Goal: Task Accomplishment & Management: Complete application form

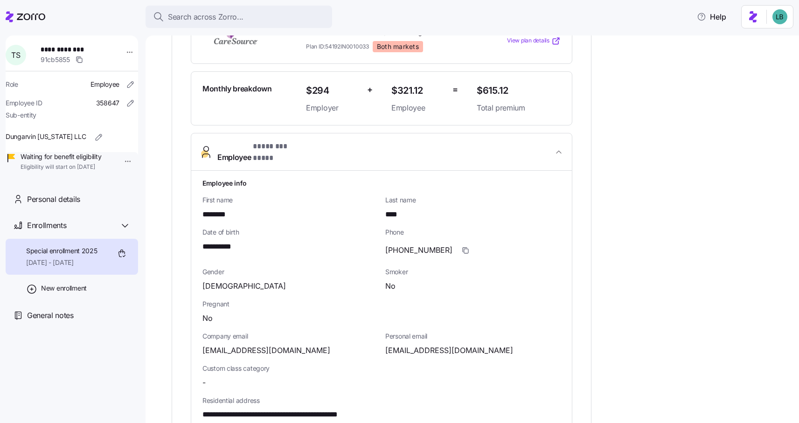
scroll to position [255, 0]
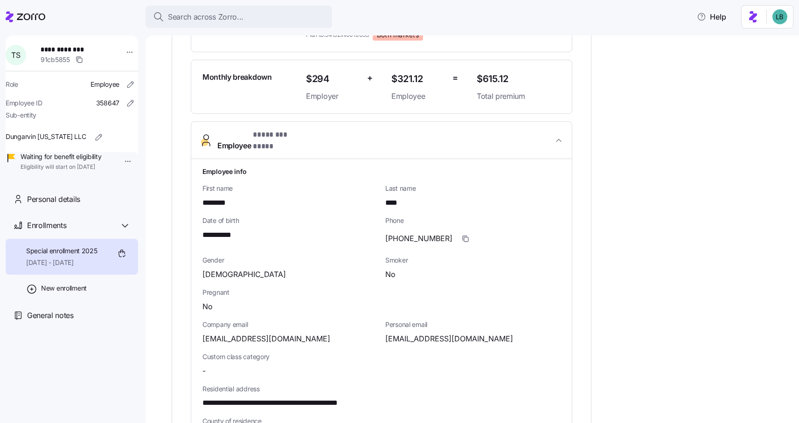
click at [225, 229] on span "**********" at bounding box center [222, 235] width 40 height 12
copy span "****"
click at [462, 235] on icon "button" at bounding box center [465, 238] width 7 height 7
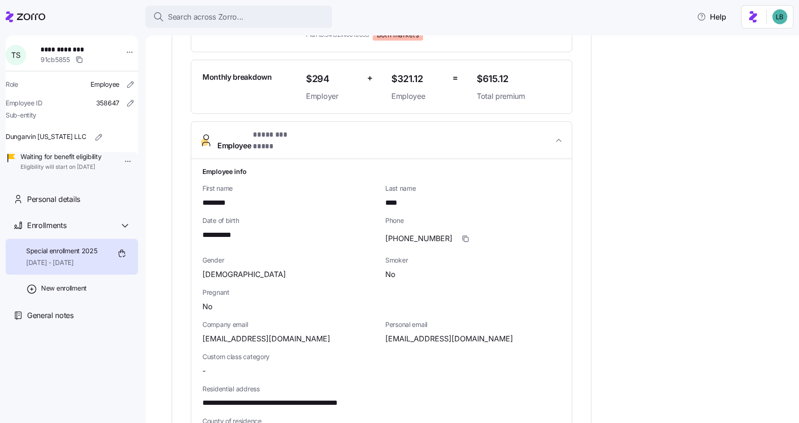
click at [416, 333] on span "simstiffaney@gmail.com" at bounding box center [449, 339] width 128 height 12
copy span "simstiffaney"
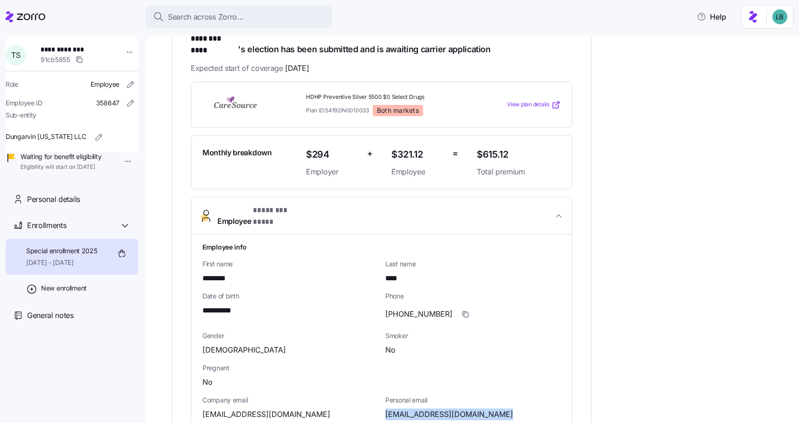
scroll to position [181, 0]
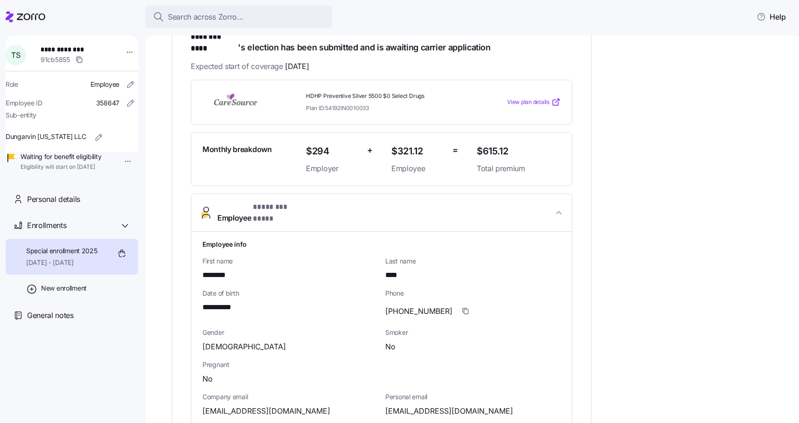
click at [392, 269] on span "****" at bounding box center [393, 275] width 17 height 12
copy span "****"
click at [222, 269] on span "********" at bounding box center [216, 275] width 29 height 12
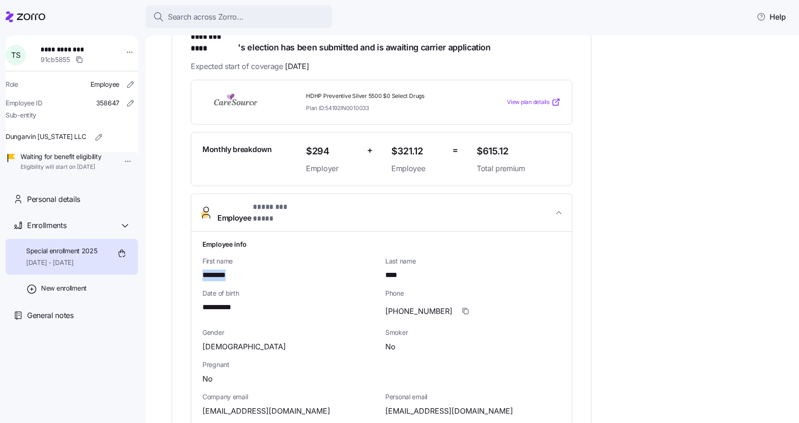
click at [222, 269] on span "********" at bounding box center [216, 275] width 29 height 12
copy span "********"
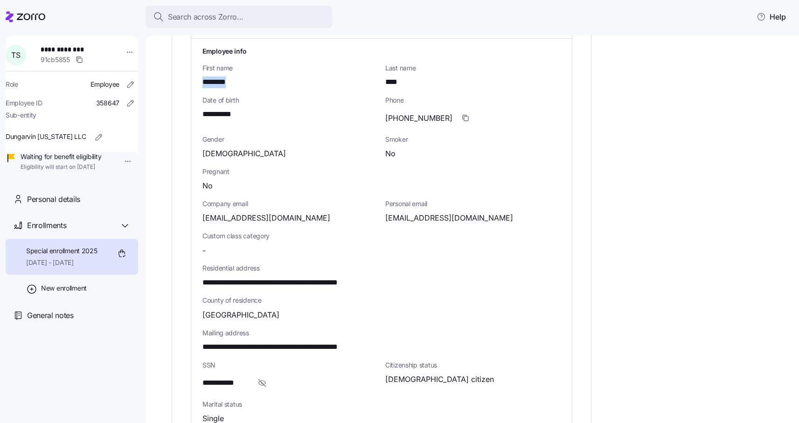
scroll to position [404, 0]
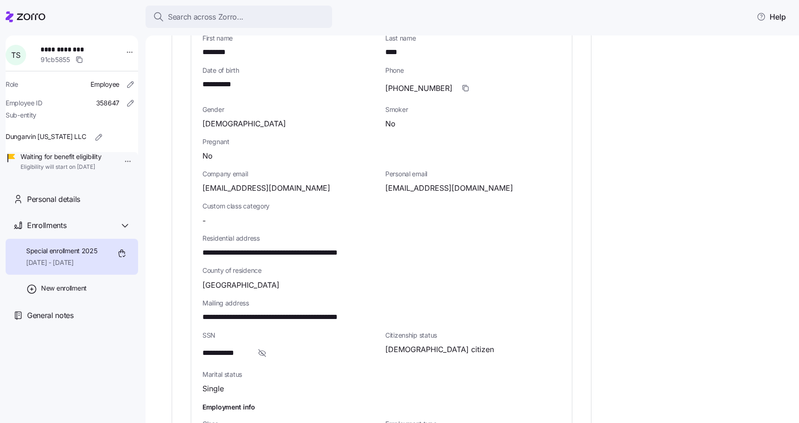
click at [239, 347] on span "**********" at bounding box center [225, 353] width 47 height 12
copy span "****"
click at [233, 347] on span "**********" at bounding box center [225, 353] width 47 height 12
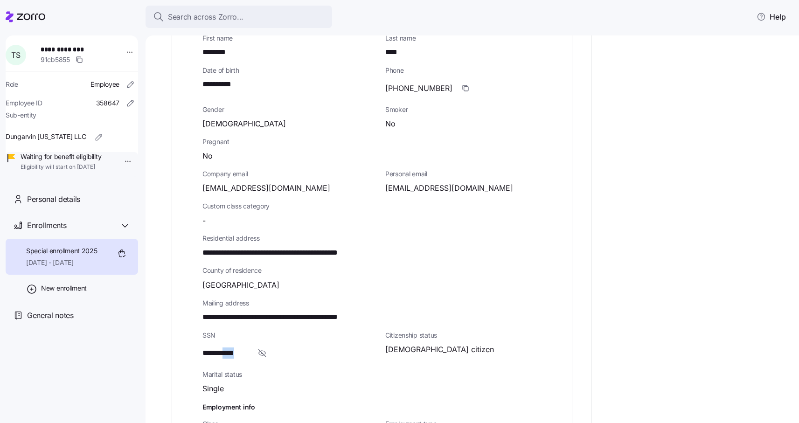
click at [233, 347] on span "**********" at bounding box center [225, 353] width 47 height 12
drag, startPoint x: 203, startPoint y: 235, endPoint x: 266, endPoint y: 233, distance: 63.0
click at [266, 247] on span "**********" at bounding box center [295, 253] width 186 height 12
copy span "**********"
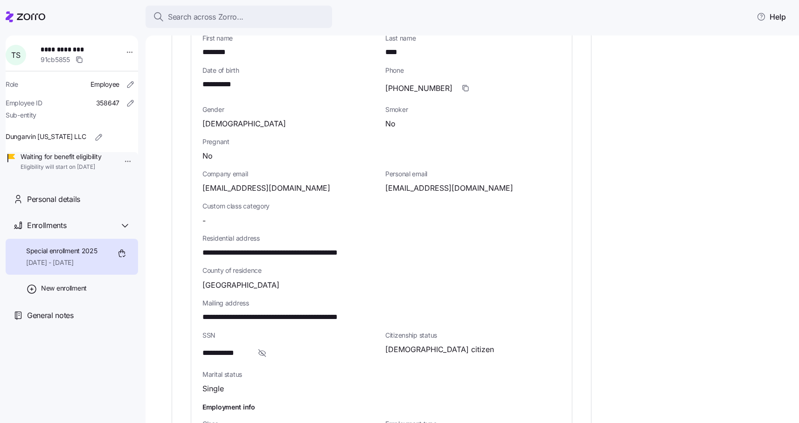
click at [285, 247] on span "**********" at bounding box center [295, 253] width 186 height 12
copy span "**********"
click at [332, 247] on span "**********" at bounding box center [295, 253] width 186 height 12
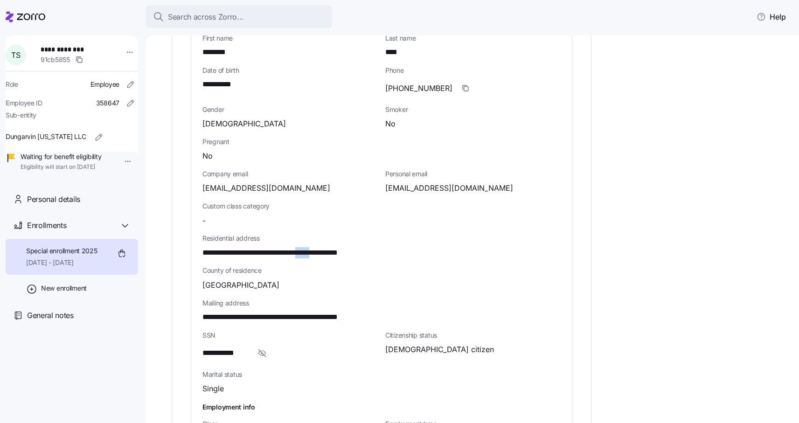
copy span "*****"
click at [210, 279] on span "Porter County" at bounding box center [240, 285] width 77 height 12
copy span "Porter"
click at [223, 79] on span "**********" at bounding box center [222, 85] width 40 height 12
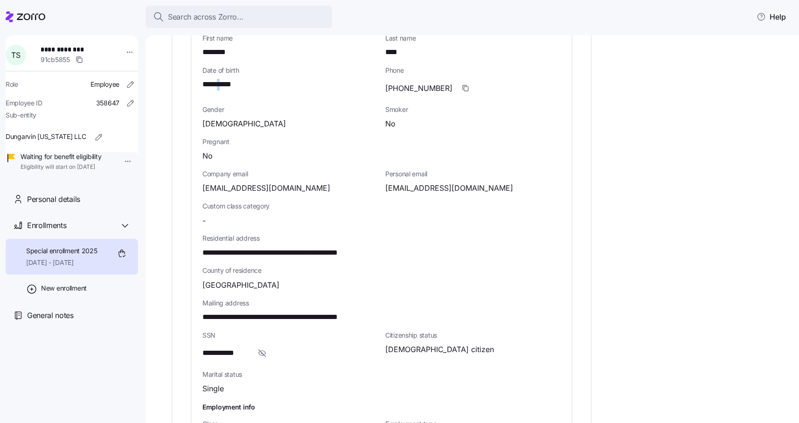
click at [223, 79] on span "**********" at bounding box center [222, 85] width 40 height 12
copy span "*"
click at [462, 84] on icon "button" at bounding box center [465, 87] width 7 height 7
click at [408, 182] on span "simstiffaney@gmail.com" at bounding box center [449, 188] width 128 height 12
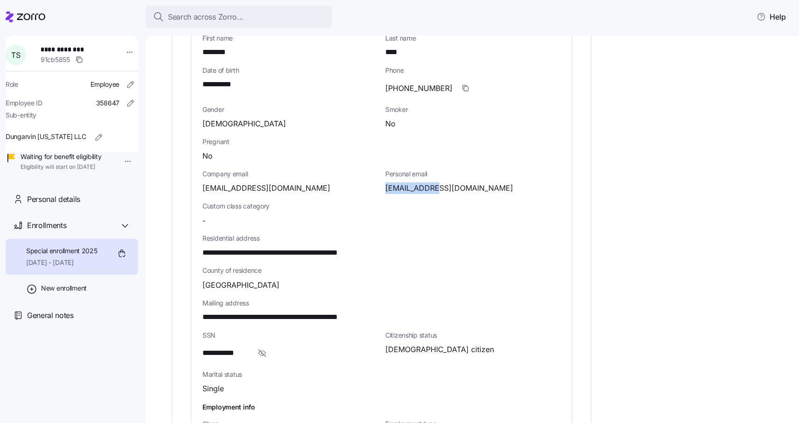
click at [408, 182] on span "simstiffaney@gmail.com" at bounding box center [449, 188] width 128 height 12
drag, startPoint x: 89, startPoint y: 50, endPoint x: 44, endPoint y: 50, distance: 44.8
click at [44, 50] on div "**********" at bounding box center [78, 55] width 82 height 28
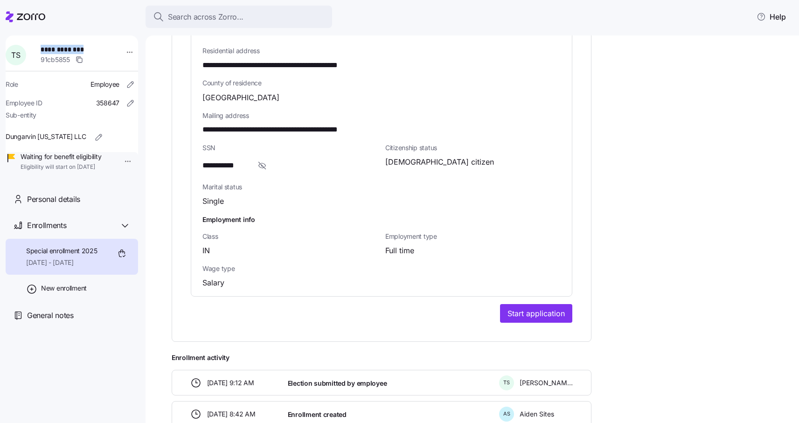
scroll to position [634, 0]
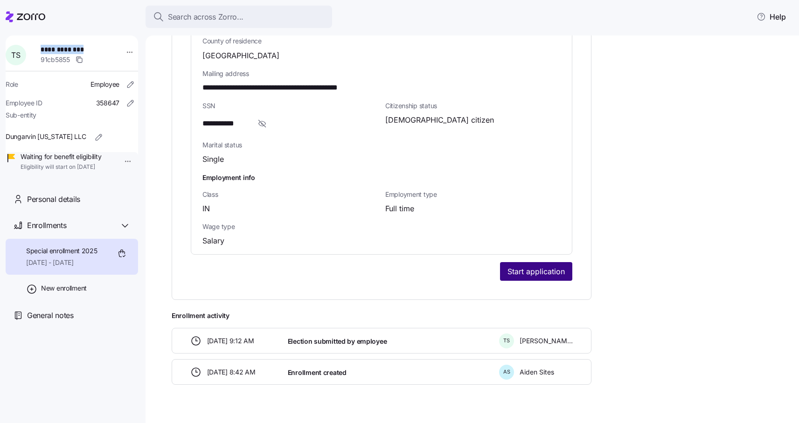
click at [538, 266] on span "Start application" at bounding box center [535, 271] width 57 height 11
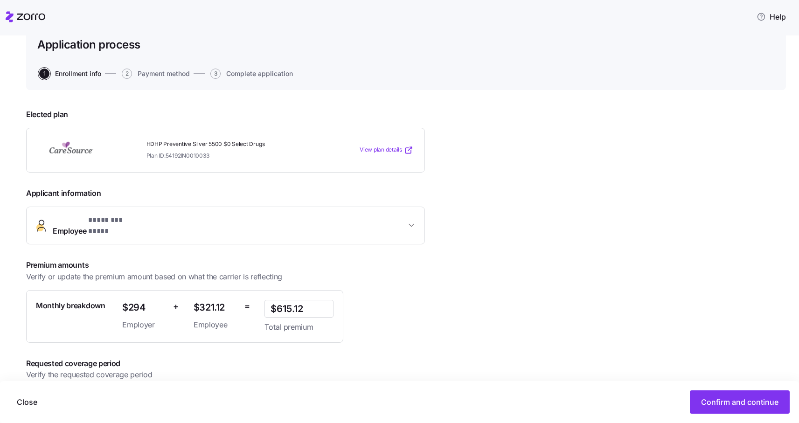
scroll to position [99, 0]
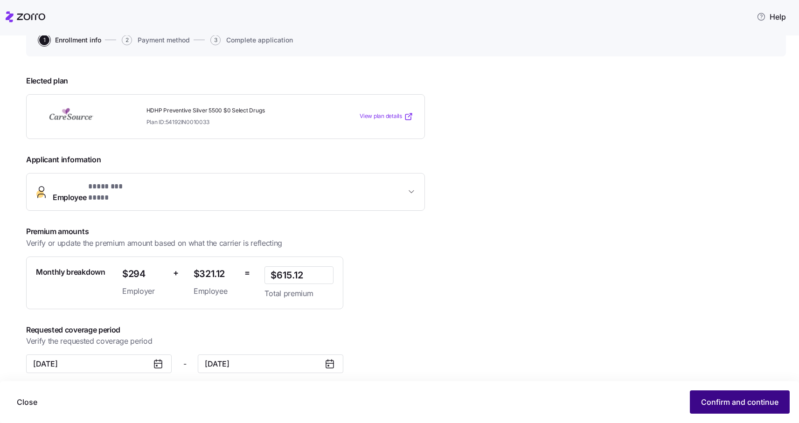
click at [718, 405] on span "Confirm and continue" at bounding box center [739, 401] width 77 height 11
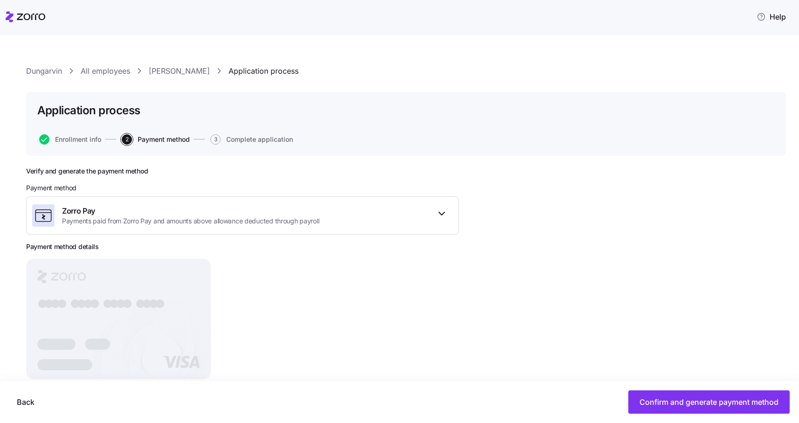
scroll to position [21, 0]
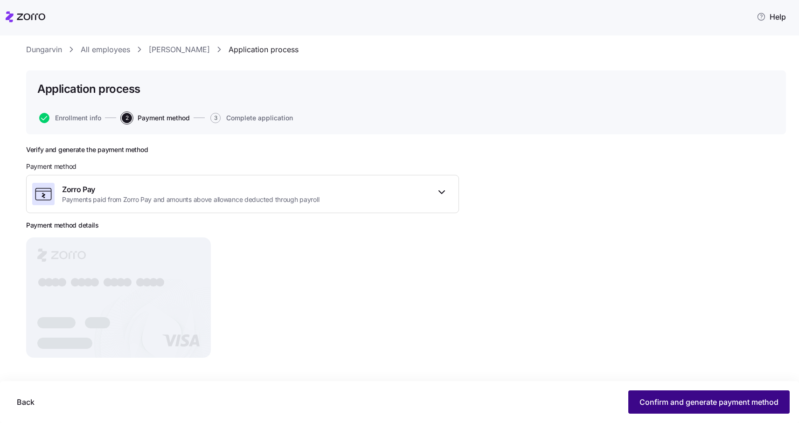
click at [710, 406] on span "Confirm and generate payment method" at bounding box center [708, 401] width 139 height 11
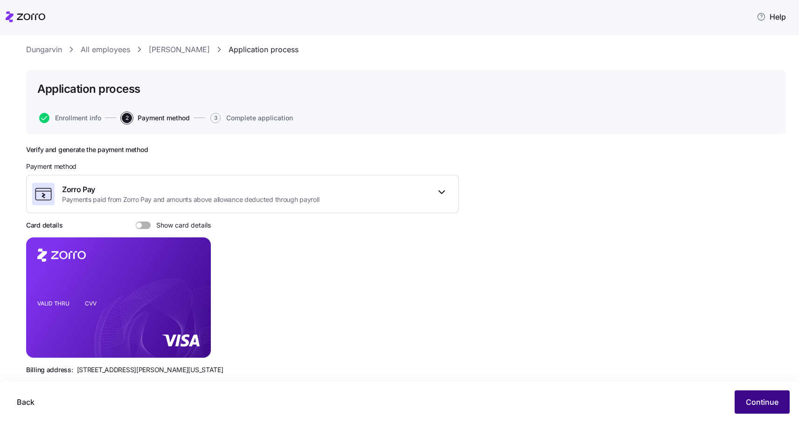
click at [756, 402] on span "Continue" at bounding box center [762, 401] width 33 height 11
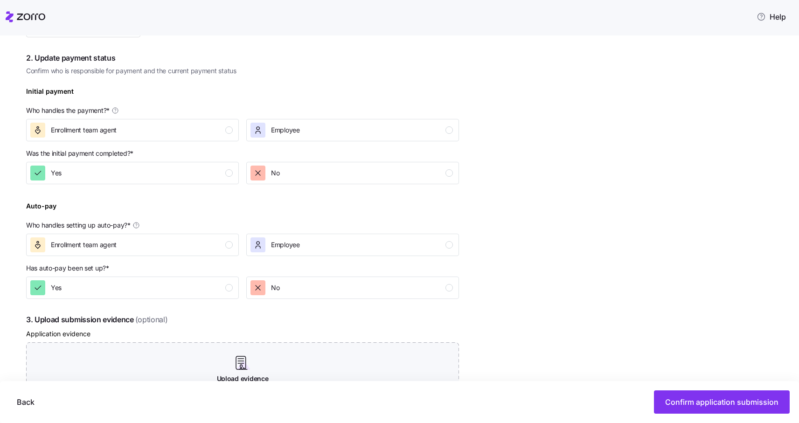
scroll to position [290, 0]
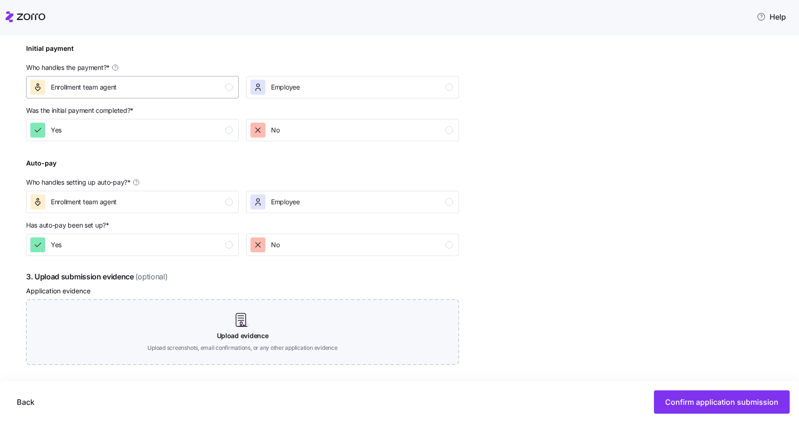
click at [223, 84] on div "Enrollment team agent" at bounding box center [131, 87] width 202 height 15
click at [317, 137] on div "No" at bounding box center [351, 130] width 202 height 15
click at [175, 196] on div "Enrollment team agent" at bounding box center [131, 201] width 202 height 15
click at [318, 249] on div "No" at bounding box center [351, 244] width 202 height 15
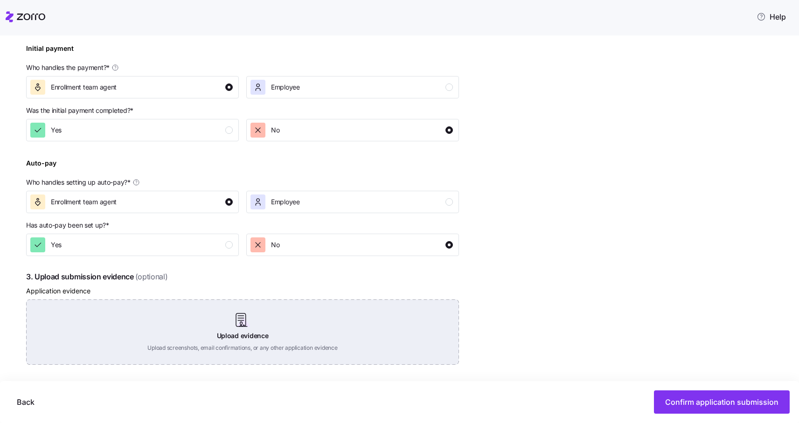
scroll to position [394, 0]
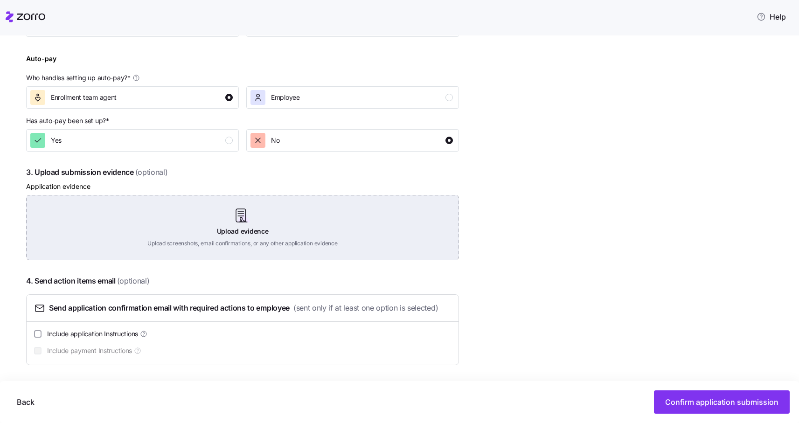
click at [242, 217] on div "Upload evidence Upload screenshots, email confirmations, or any other applicati…" at bounding box center [242, 227] width 433 height 65
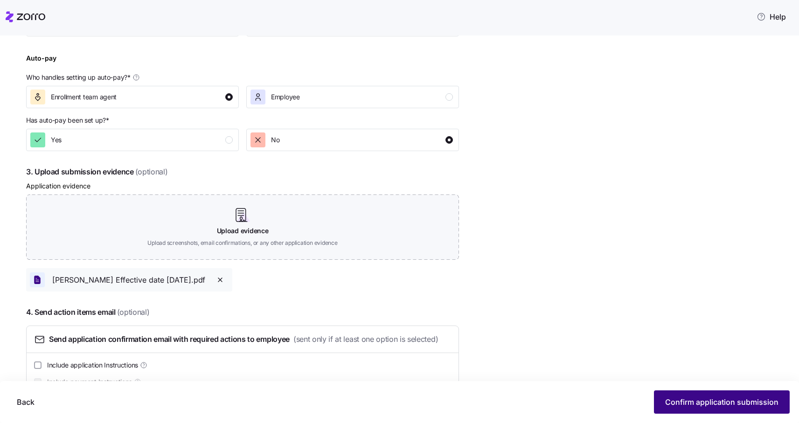
click at [701, 406] on span "Confirm application submission" at bounding box center [721, 401] width 113 height 11
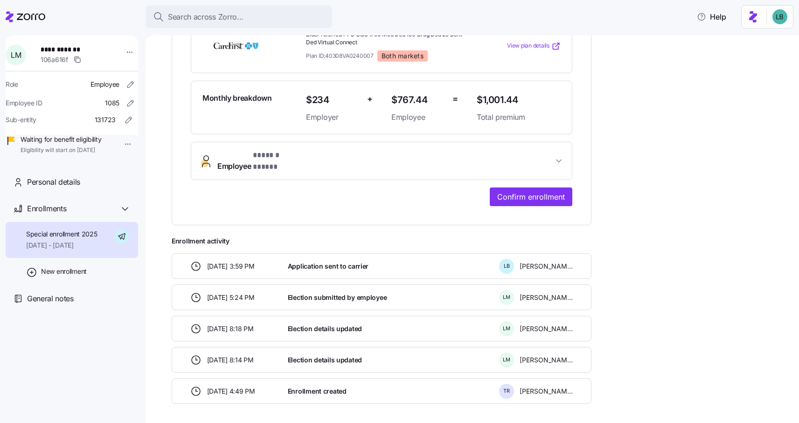
scroll to position [241, 0]
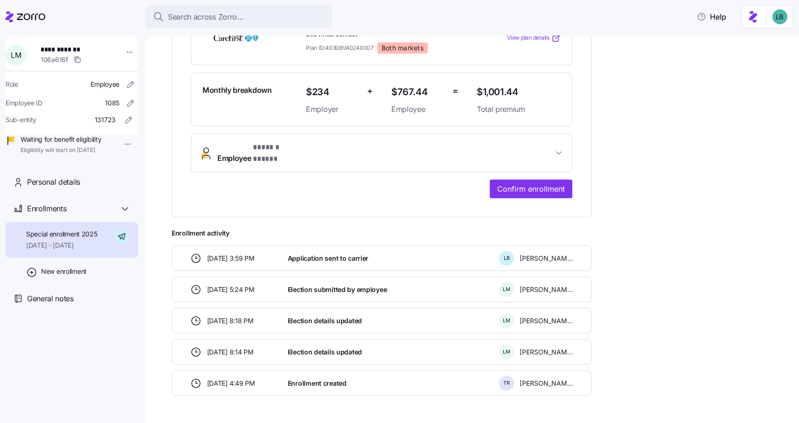
click at [336, 155] on button "Employee * ****** ***** *" at bounding box center [381, 152] width 380 height 37
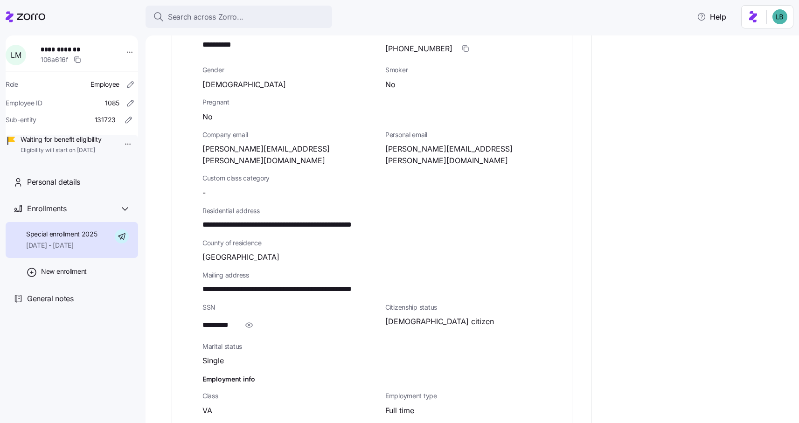
scroll to position [450, 0]
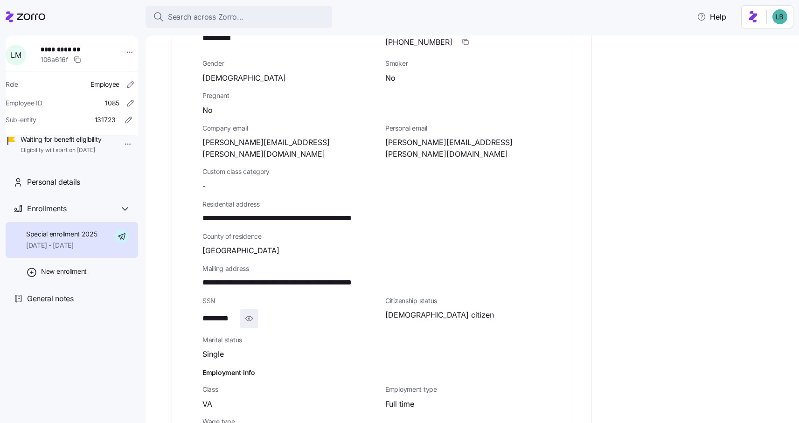
click at [250, 313] on icon "button" at bounding box center [248, 318] width 9 height 11
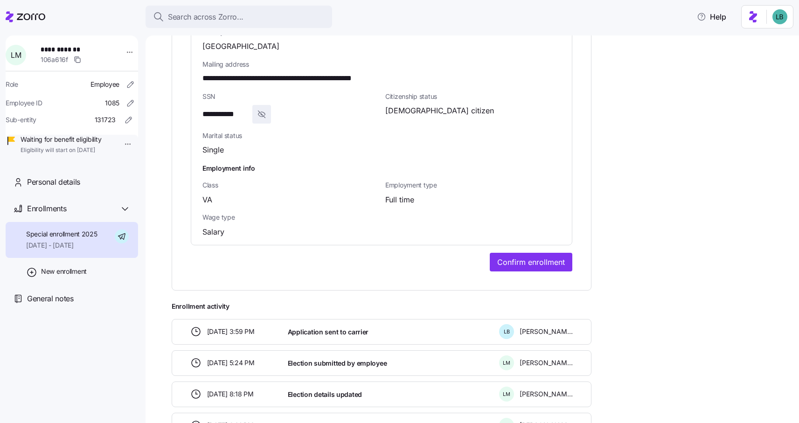
scroll to position [663, 0]
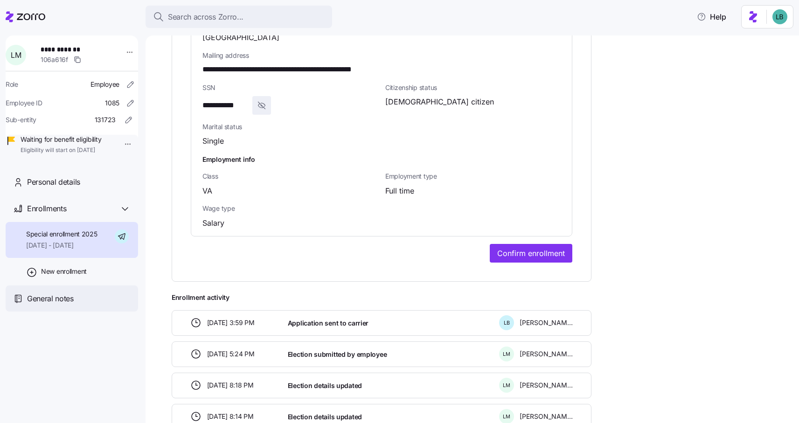
click at [75, 304] on div "General notes" at bounding box center [79, 299] width 104 height 12
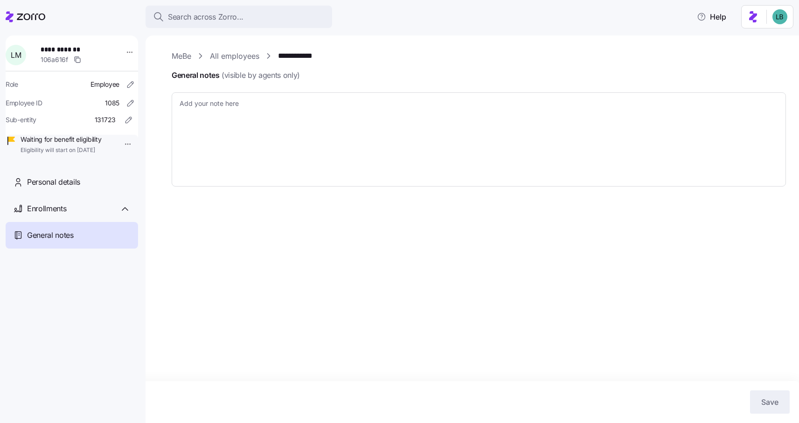
type textarea "x"
type textarea "Member login info Email- support+carefirstMANZO1@myzorro.co Password Zorroapp12…"
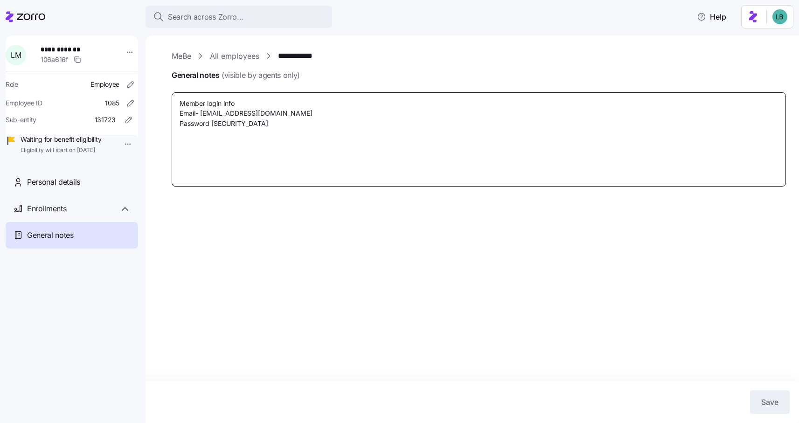
drag, startPoint x: 326, startPoint y: 114, endPoint x: 201, endPoint y: 118, distance: 125.0
click at [201, 117] on textarea "Member login info Email- support+carefirstMANZO1@myzorro.co Password Zorroapp12…" at bounding box center [479, 139] width 614 height 94
drag, startPoint x: 261, startPoint y: 125, endPoint x: 213, endPoint y: 124, distance: 48.0
click at [213, 124] on textarea "Member login info Email- support+carefirstMANZO1@myzorro.co Password Zorroapp12…" at bounding box center [479, 139] width 614 height 94
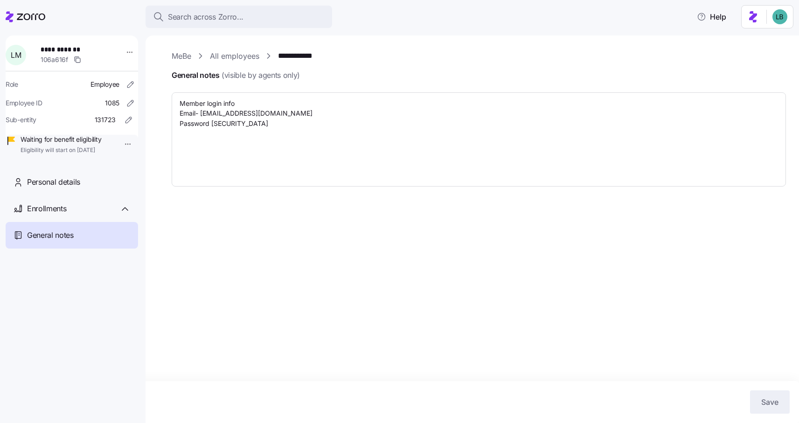
click at [295, 55] on link "**********" at bounding box center [301, 56] width 47 height 12
type textarea "x"
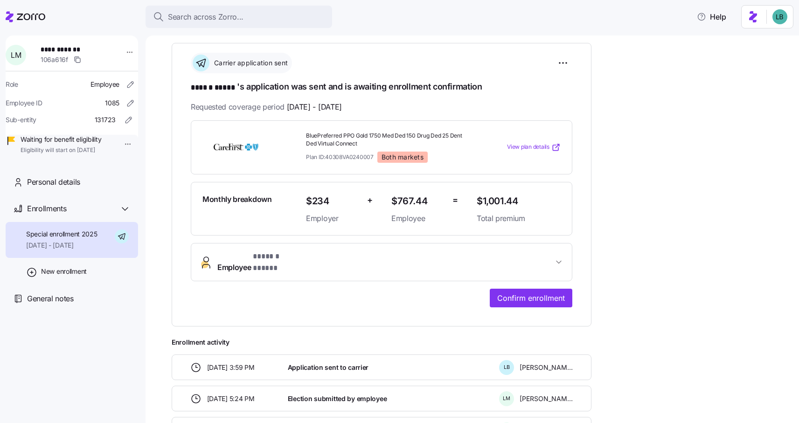
scroll to position [153, 0]
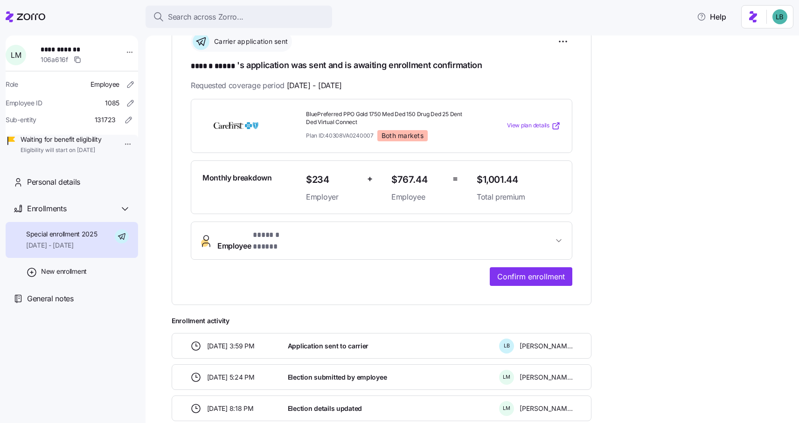
click at [293, 236] on span "* ****** ***** *" at bounding box center [278, 235] width 50 height 12
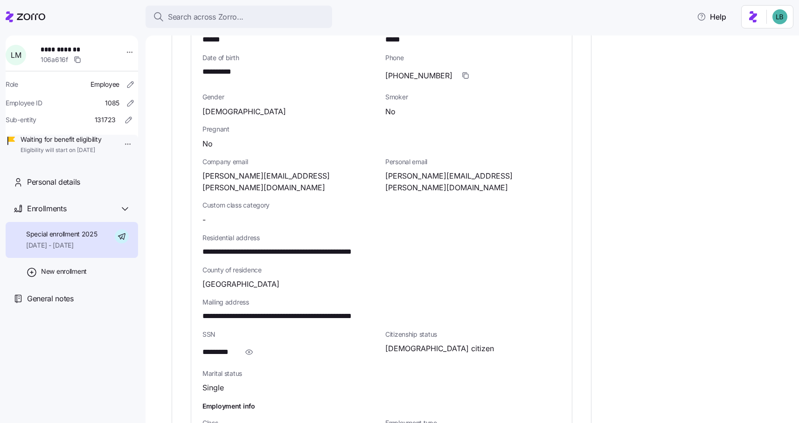
scroll to position [423, 0]
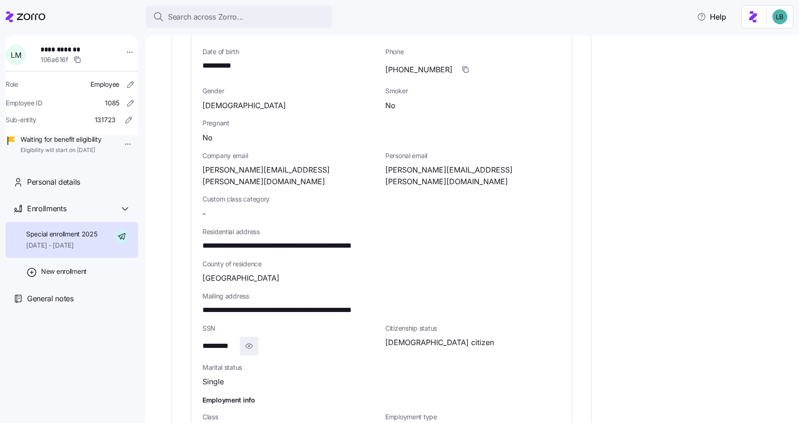
click at [247, 340] on icon "button" at bounding box center [248, 345] width 9 height 11
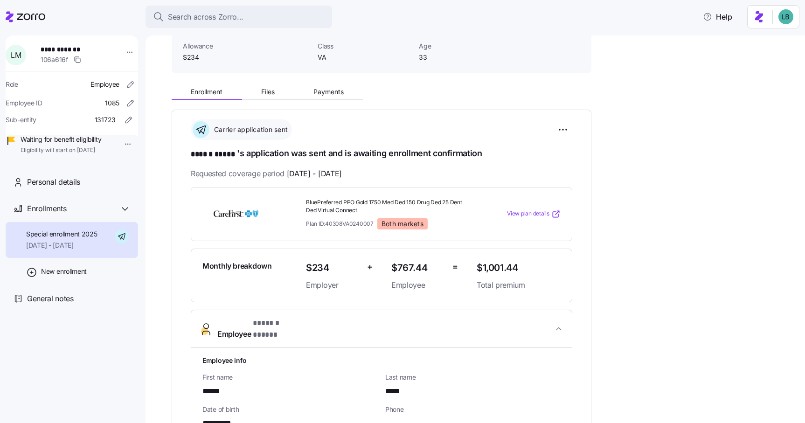
scroll to position [32, 0]
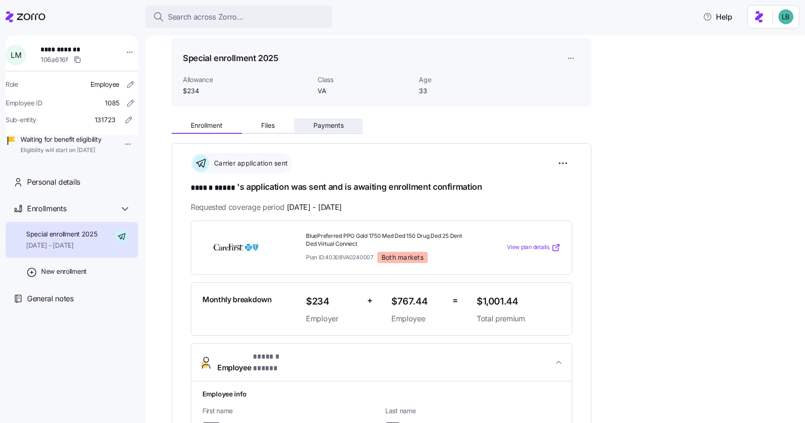
click at [324, 128] on span "Payments" at bounding box center [328, 125] width 30 height 7
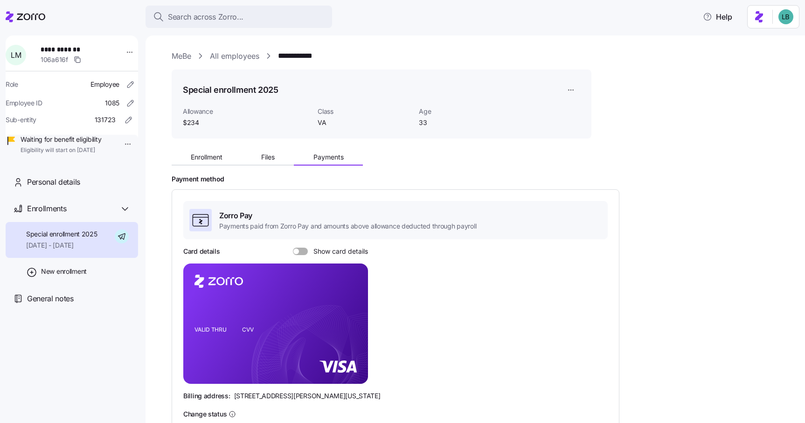
click at [303, 251] on span at bounding box center [303, 251] width 9 height 7
click at [293, 248] on input "Show card details" at bounding box center [293, 248] width 0 height 0
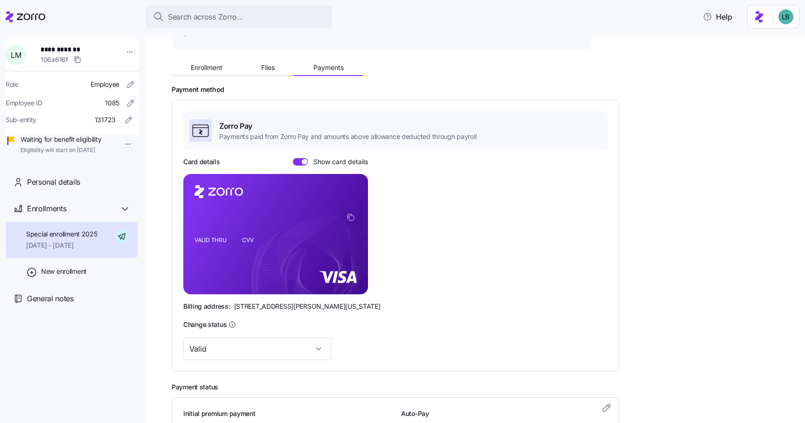
scroll to position [92, 0]
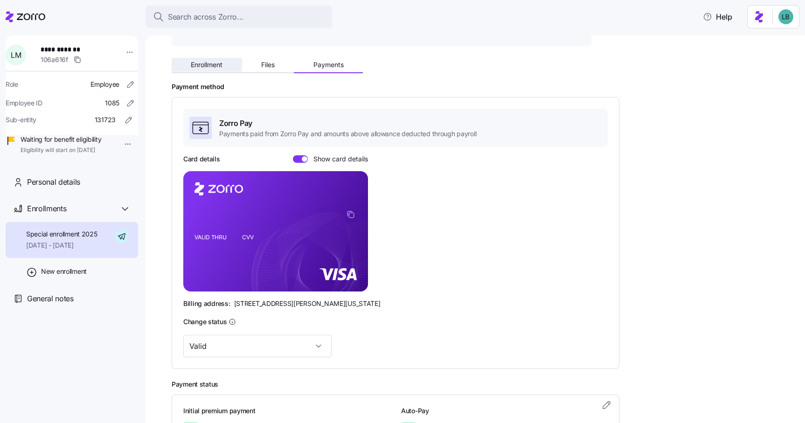
click at [216, 67] on span "Enrollment" at bounding box center [207, 65] width 32 height 7
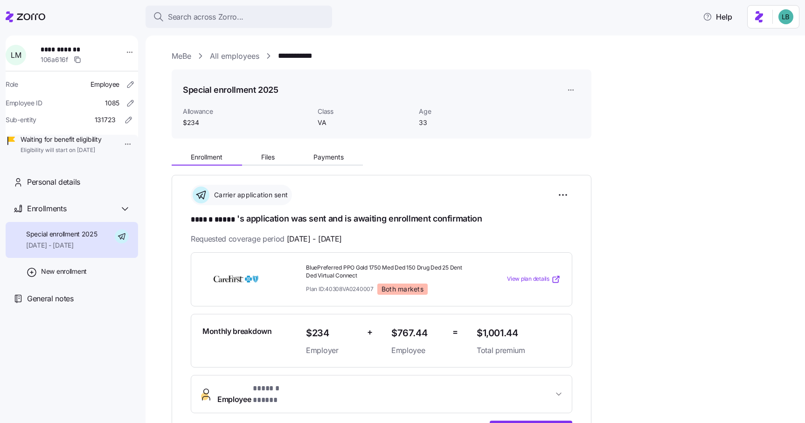
scroll to position [9, 0]
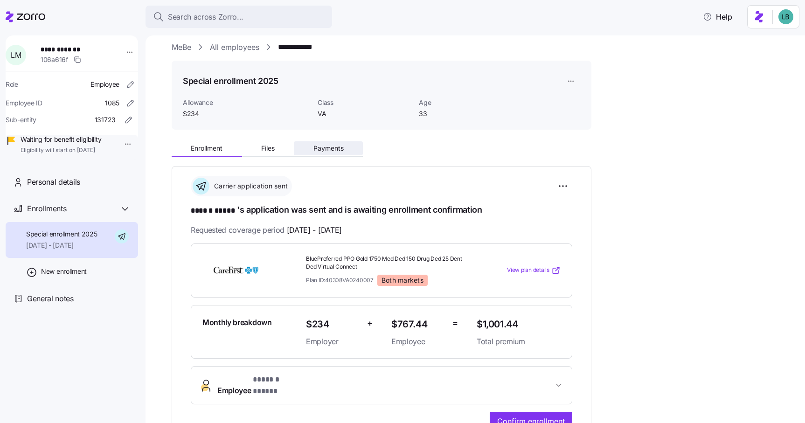
click at [319, 149] on span "Payments" at bounding box center [328, 148] width 30 height 7
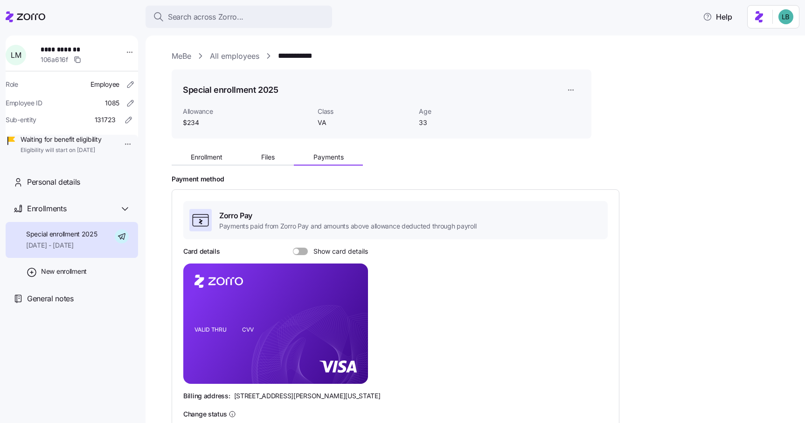
click at [302, 252] on span at bounding box center [303, 251] width 9 height 7
click at [293, 248] on input "Show card details" at bounding box center [293, 248] width 0 height 0
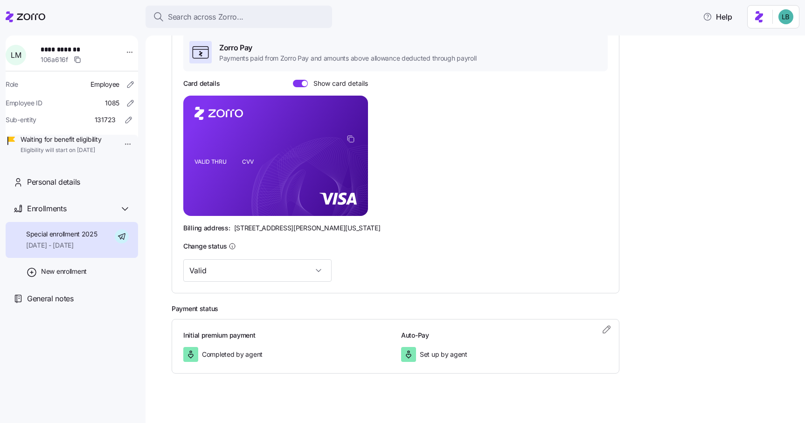
scroll to position [174, 0]
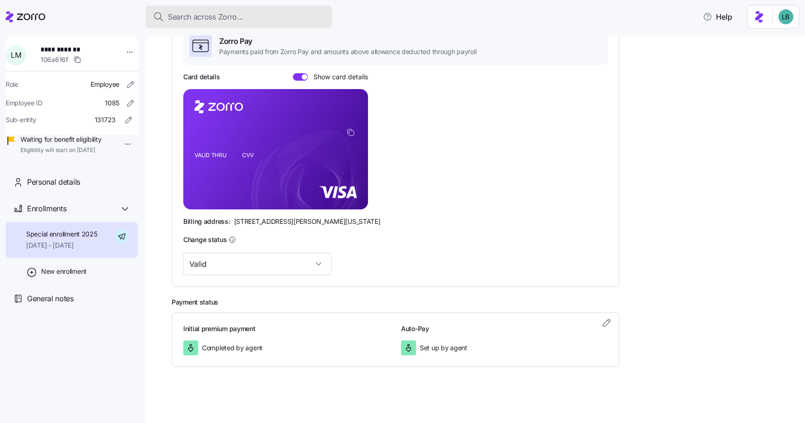
click at [236, 15] on span "Search across Zorro..." at bounding box center [206, 17] width 76 height 12
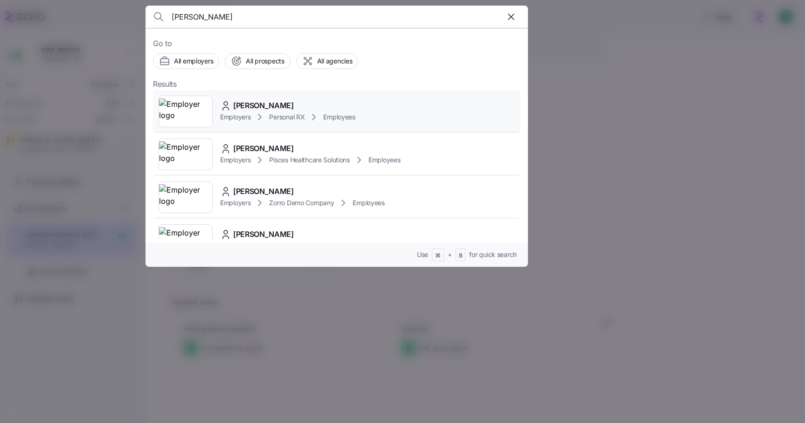
type input "kristin hacket"
click at [252, 110] on span "Kristine Hackett" at bounding box center [263, 106] width 61 height 12
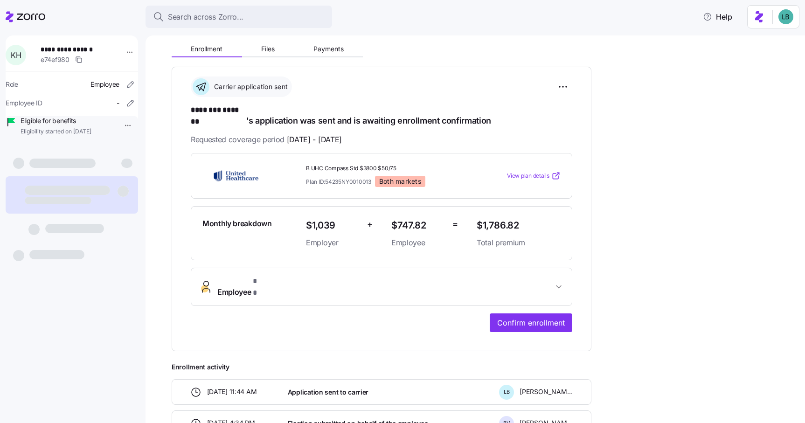
scroll to position [108, 0]
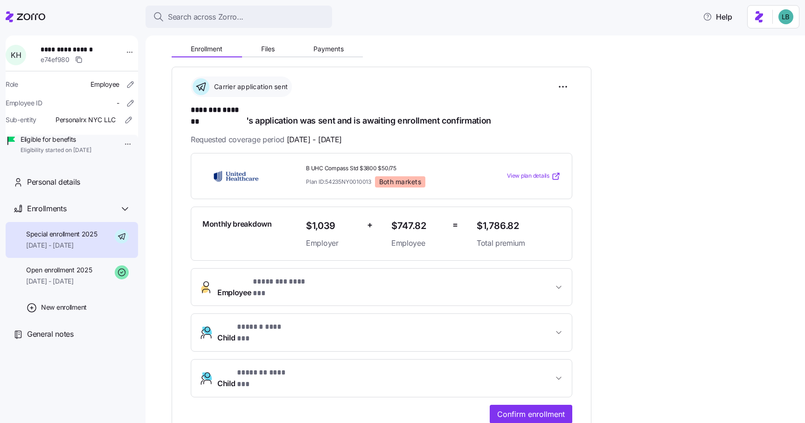
click at [563, 283] on icon "button" at bounding box center [558, 287] width 9 height 9
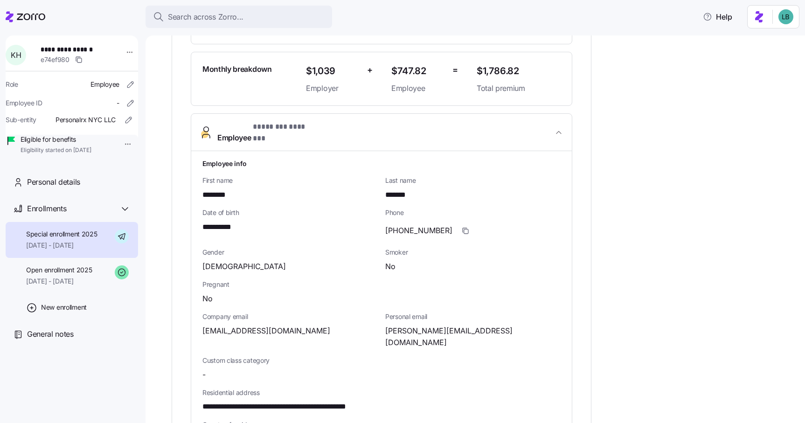
scroll to position [0, 0]
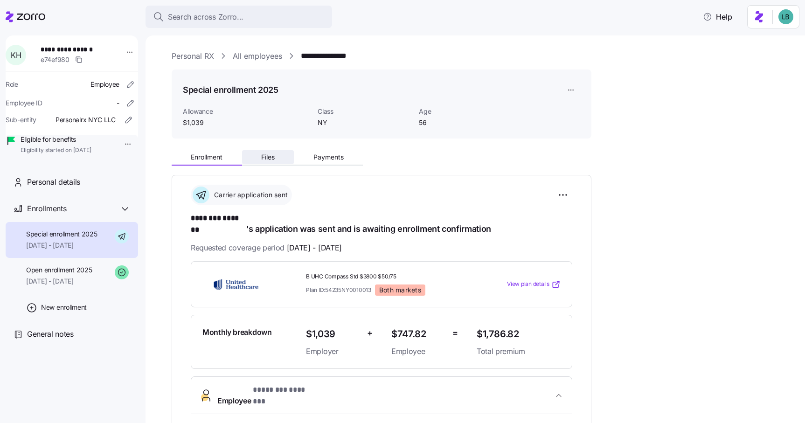
click at [266, 155] on span "Files" at bounding box center [268, 157] width 14 height 7
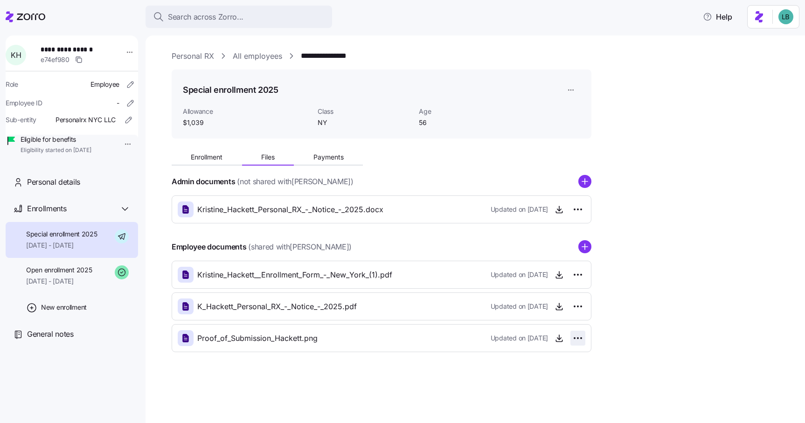
click at [581, 339] on html "**********" at bounding box center [402, 208] width 805 height 417
click at [610, 356] on html "**********" at bounding box center [402, 208] width 805 height 417
click at [558, 339] on icon "button" at bounding box center [558, 337] width 9 height 9
click at [206, 156] on span "Enrollment" at bounding box center [207, 157] width 32 height 7
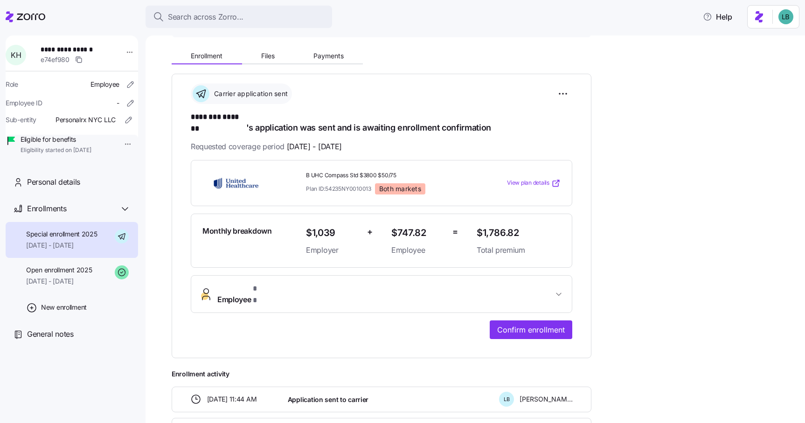
scroll to position [105, 0]
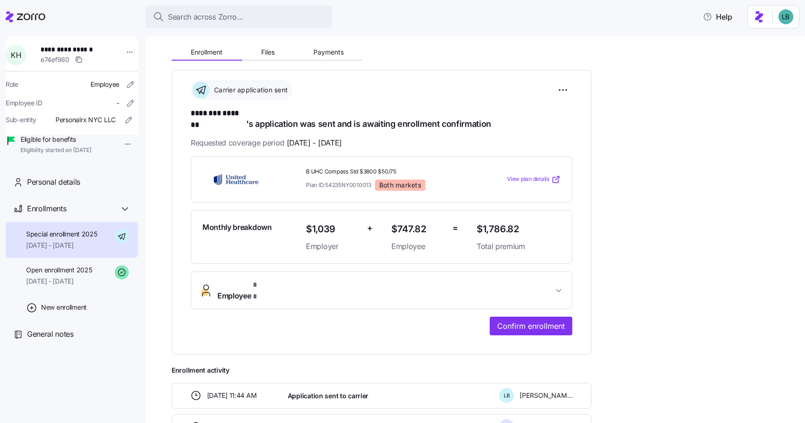
click at [302, 272] on button "Employee * *" at bounding box center [381, 290] width 380 height 37
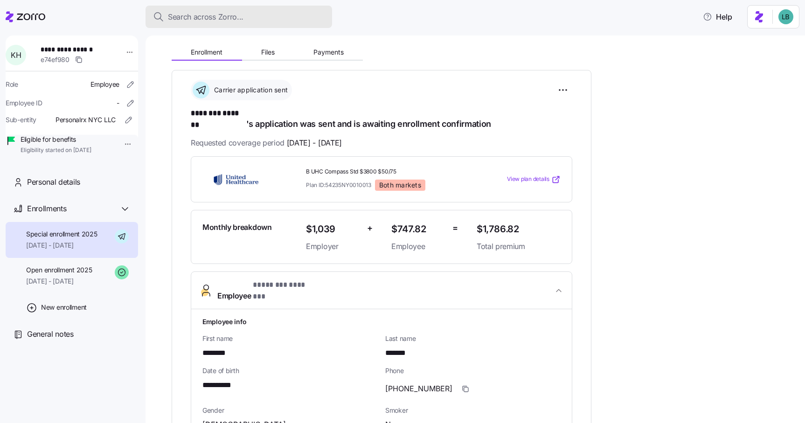
click at [199, 17] on span "Search across Zorro..." at bounding box center [206, 17] width 76 height 12
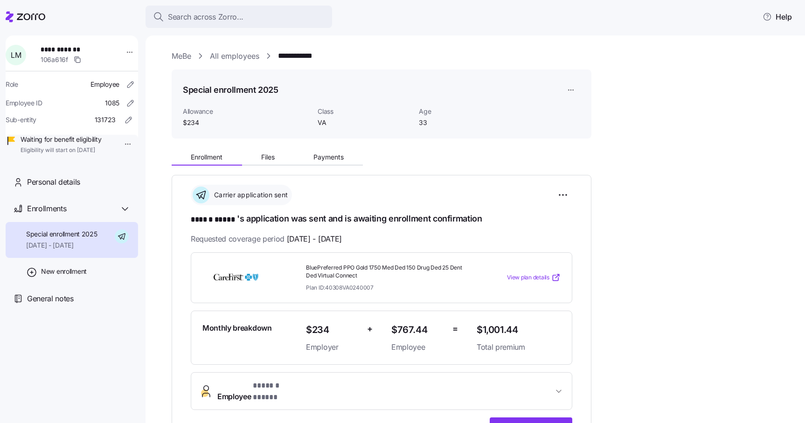
scroll to position [41, 0]
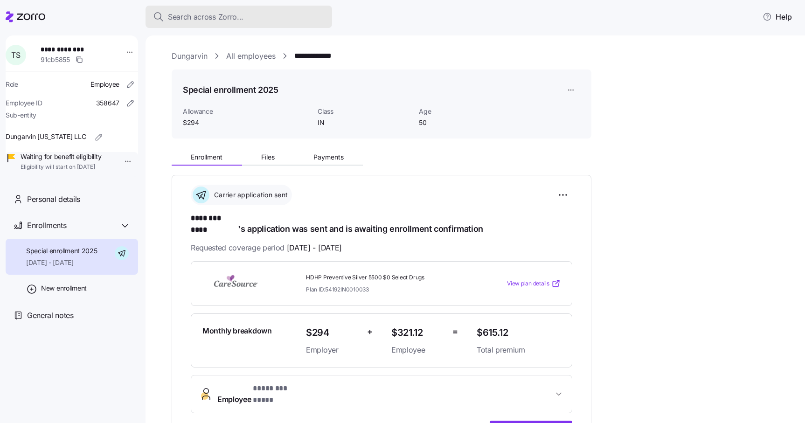
click at [189, 19] on span "Search across Zorro..." at bounding box center [206, 17] width 76 height 12
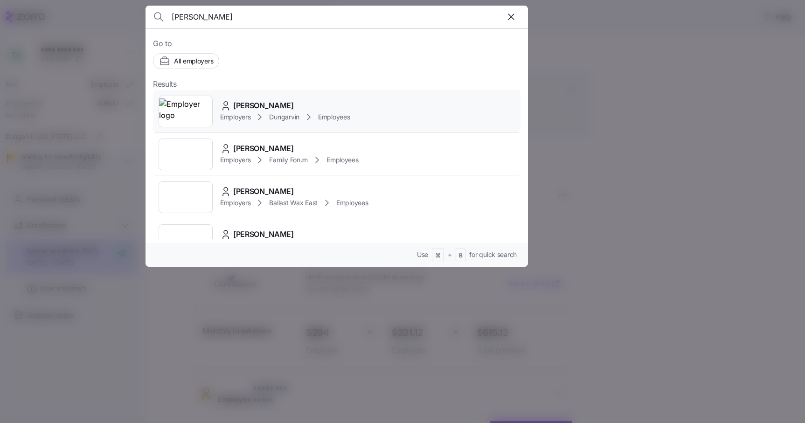
type input "clara a"
click at [246, 106] on span "Clara Arai" at bounding box center [263, 106] width 61 height 12
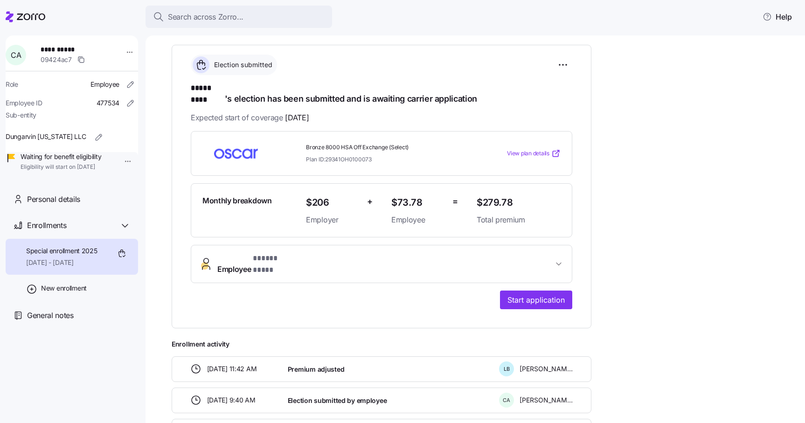
scroll to position [147, 0]
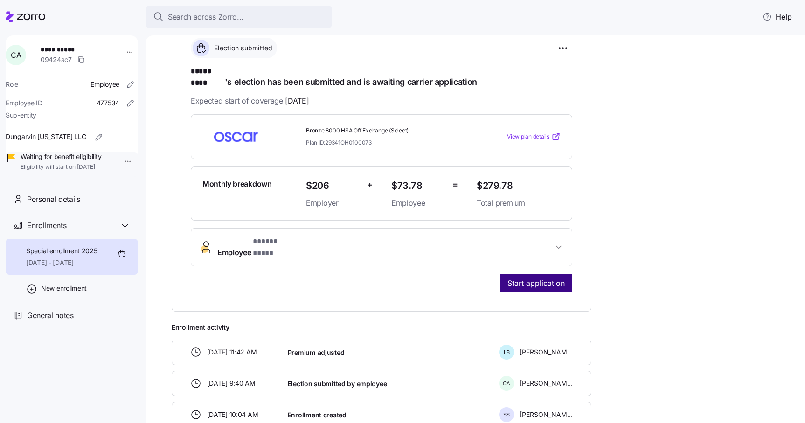
click at [513, 277] on span "Start application" at bounding box center [535, 282] width 57 height 11
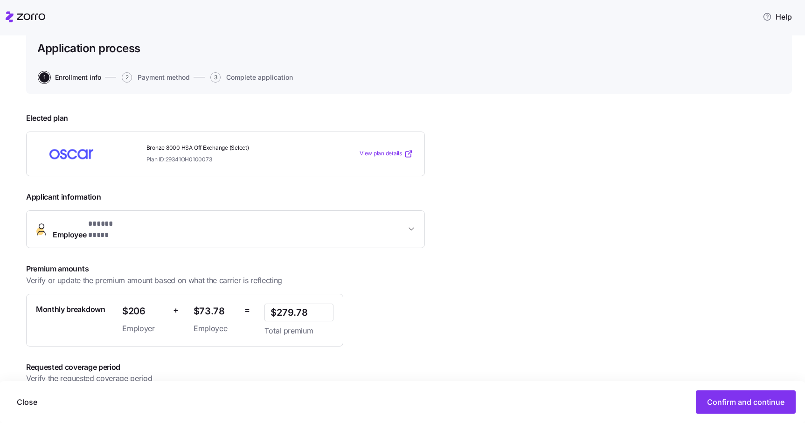
scroll to position [99, 0]
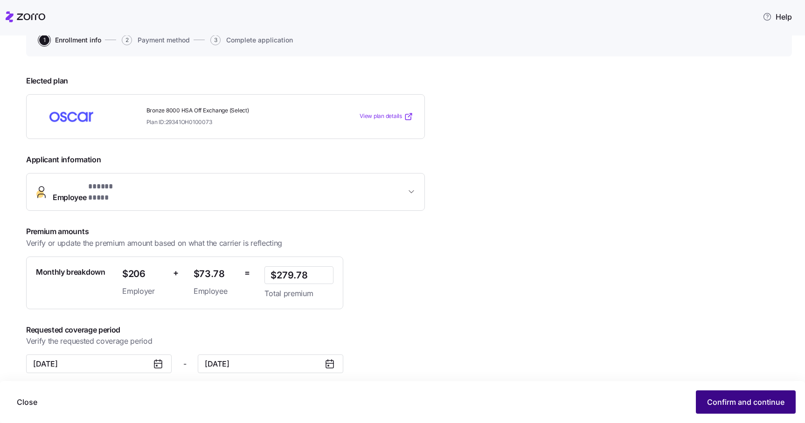
click at [725, 396] on button "Confirm and continue" at bounding box center [746, 401] width 100 height 23
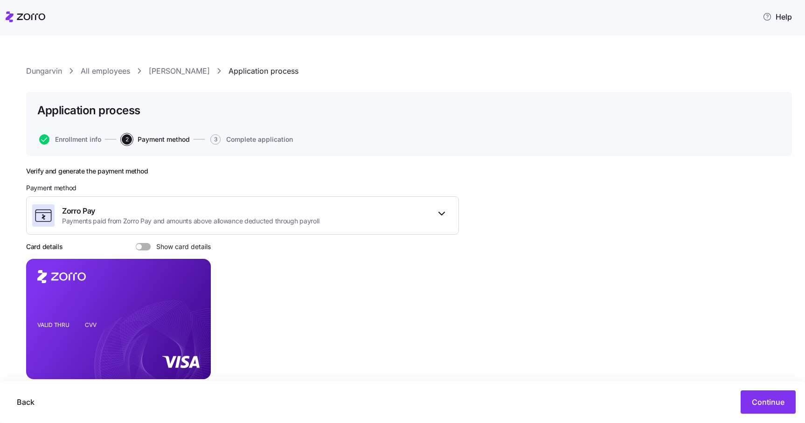
scroll to position [38, 0]
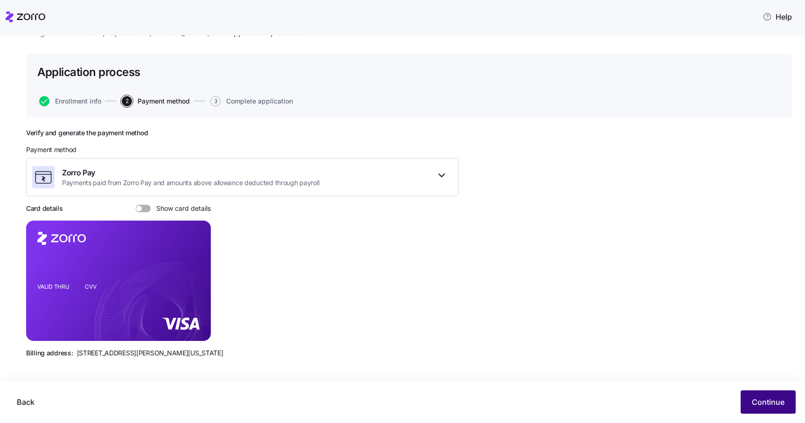
click at [771, 402] on span "Continue" at bounding box center [768, 401] width 33 height 11
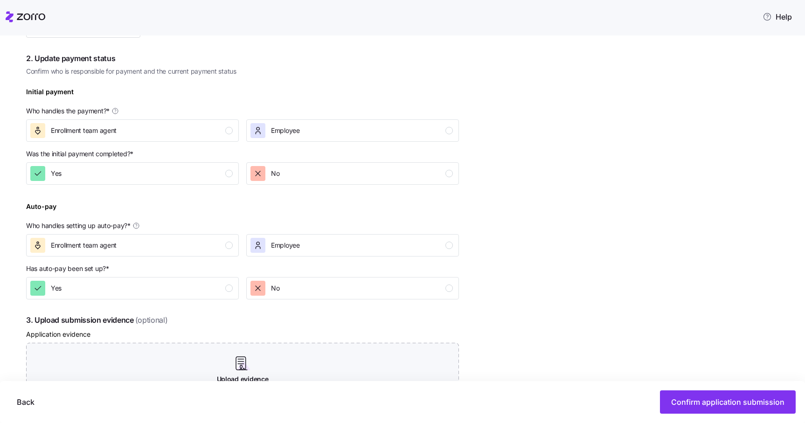
scroll to position [262, 0]
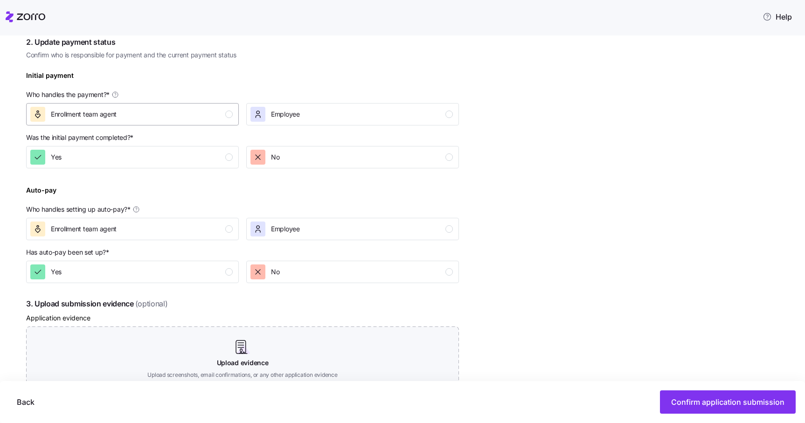
click at [214, 119] on div "Enrollment team agent" at bounding box center [131, 114] width 202 height 15
click at [226, 157] on div "button" at bounding box center [228, 156] width 7 height 7
click at [229, 227] on div "button" at bounding box center [228, 228] width 7 height 7
click at [232, 269] on div "button" at bounding box center [228, 271] width 7 height 7
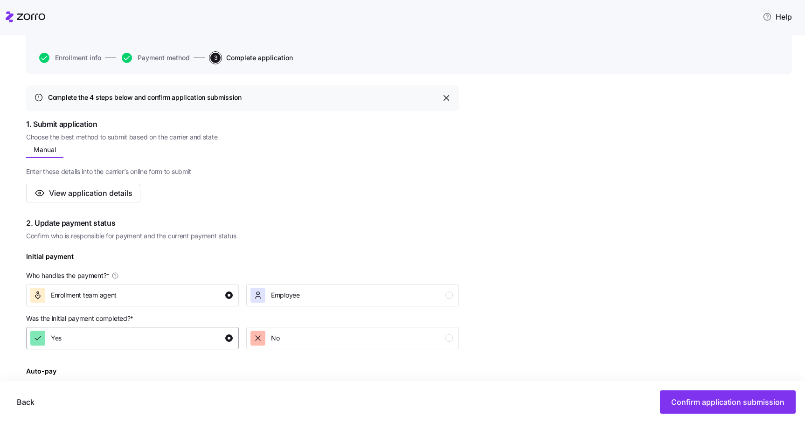
scroll to position [0, 0]
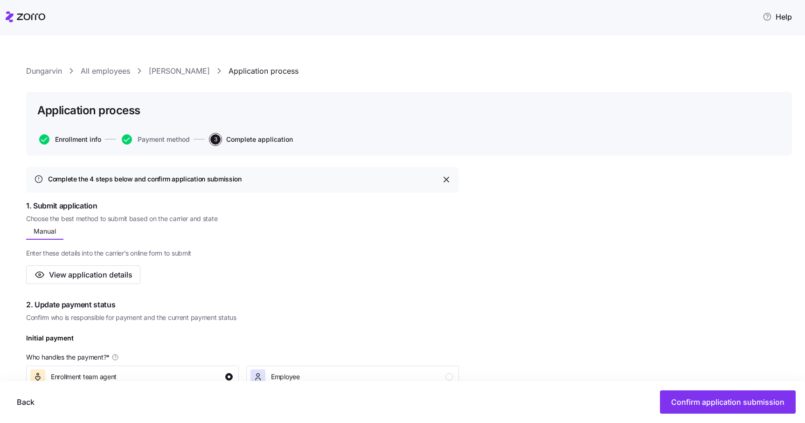
click at [69, 138] on span "Enrollment info" at bounding box center [78, 139] width 46 height 7
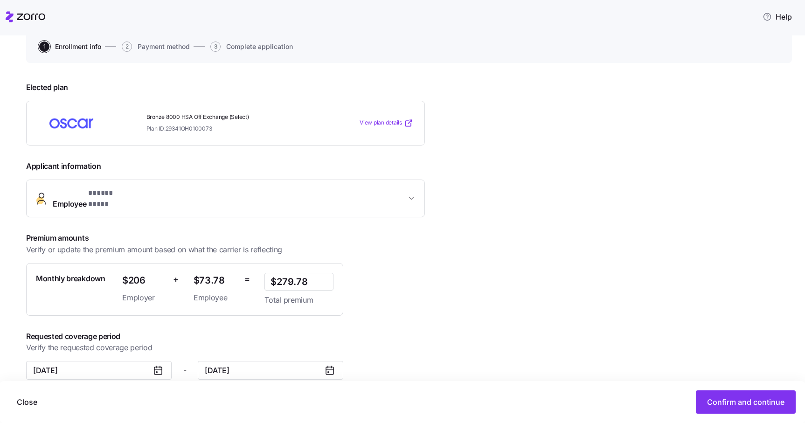
scroll to position [99, 0]
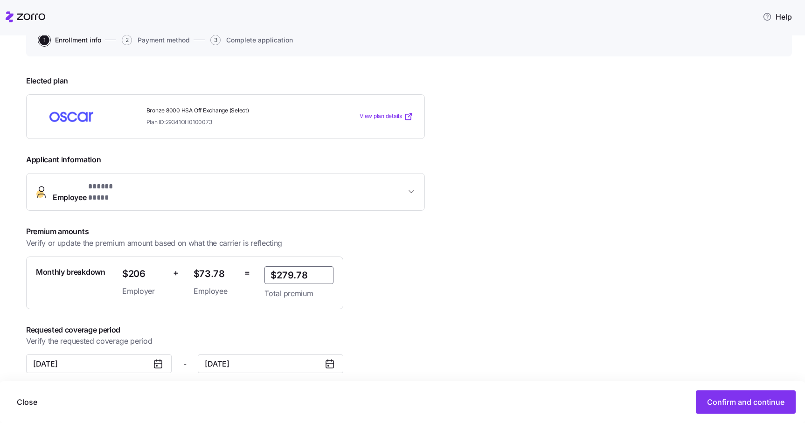
click at [315, 266] on input "$279.78" at bounding box center [298, 275] width 69 height 18
type input "$280.98"
click at [738, 403] on span "Confirm and continue" at bounding box center [745, 401] width 77 height 11
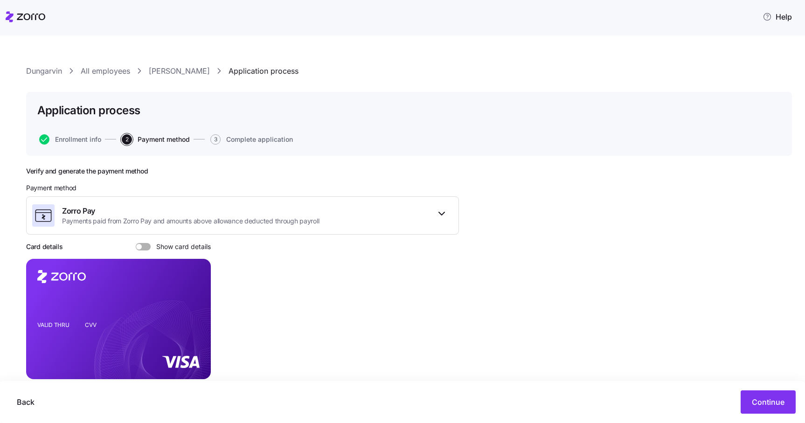
scroll to position [57, 0]
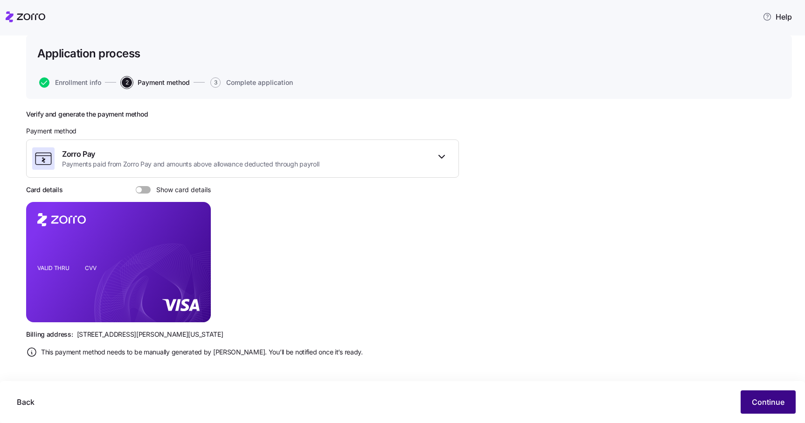
click at [772, 405] on span "Continue" at bounding box center [768, 401] width 33 height 11
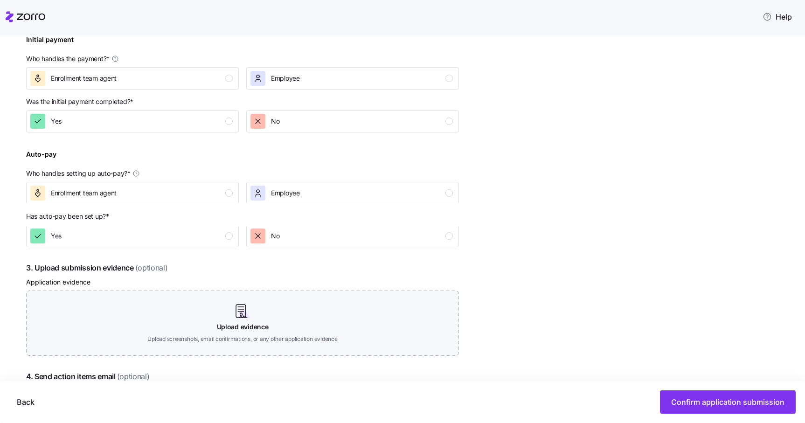
scroll to position [286, 0]
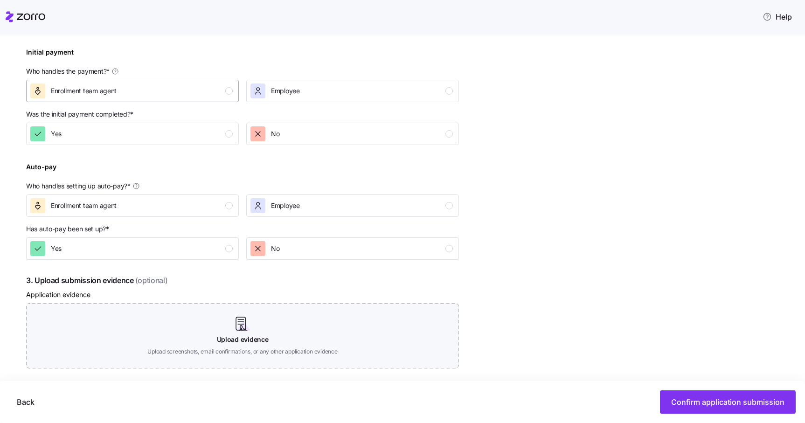
click at [227, 93] on div "button" at bounding box center [228, 90] width 7 height 7
click at [228, 137] on div "button" at bounding box center [228, 133] width 7 height 7
click at [230, 203] on div "button" at bounding box center [228, 205] width 7 height 7
click at [232, 248] on div "button" at bounding box center [228, 248] width 7 height 7
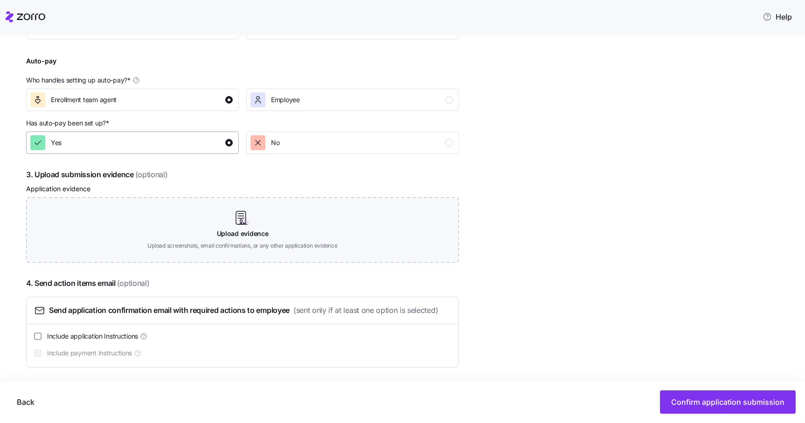
scroll to position [394, 0]
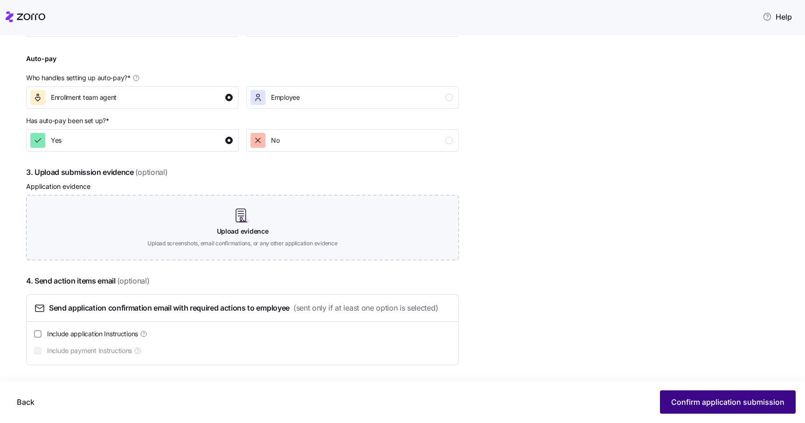
click at [708, 403] on span "Confirm application submission" at bounding box center [727, 401] width 113 height 11
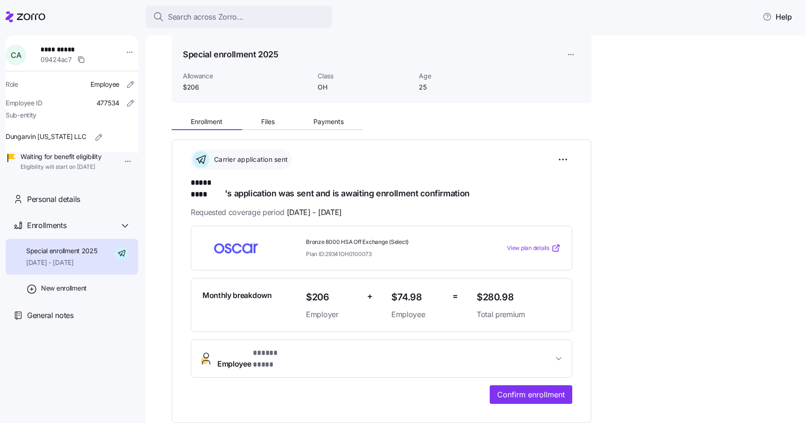
scroll to position [41, 0]
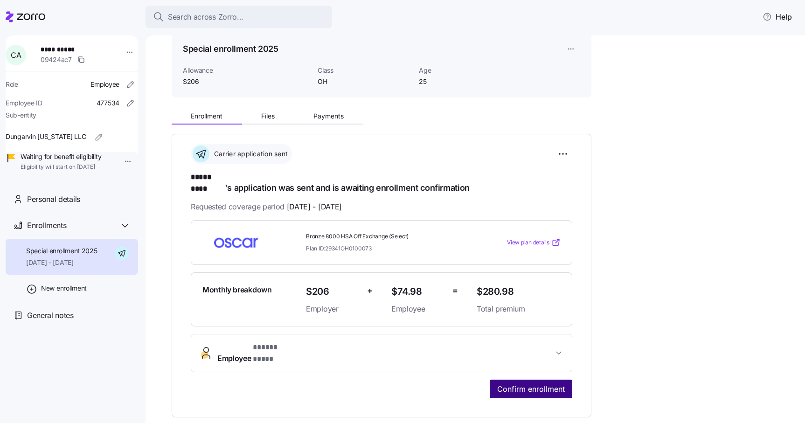
click at [529, 383] on span "Confirm enrollment" at bounding box center [531, 388] width 68 height 11
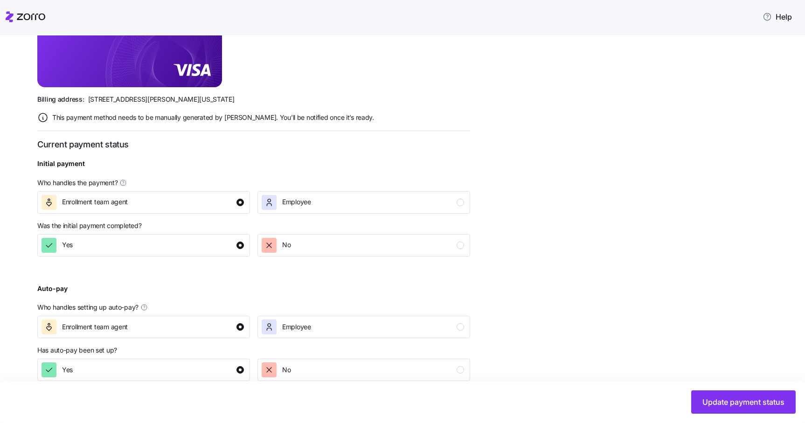
scroll to position [287, 0]
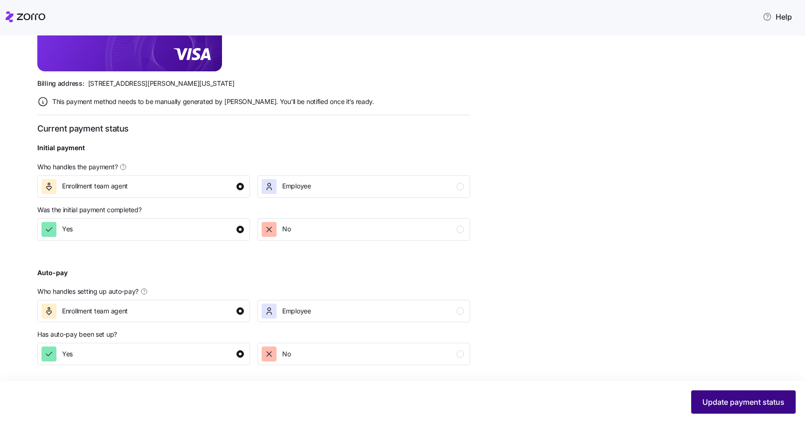
click at [730, 406] on span "Update payment status" at bounding box center [743, 401] width 82 height 11
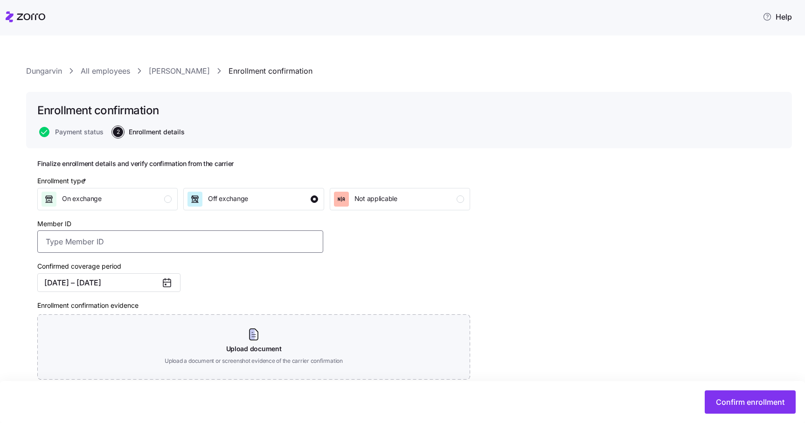
click at [78, 241] on input "Member ID" at bounding box center [180, 241] width 286 height 22
paste input "OSC76072242-01"
type input "OSC76072242-01"
click at [237, 287] on div "Confirmed coverage period 10/01/2025 – 12/31/2025" at bounding box center [180, 275] width 293 height 39
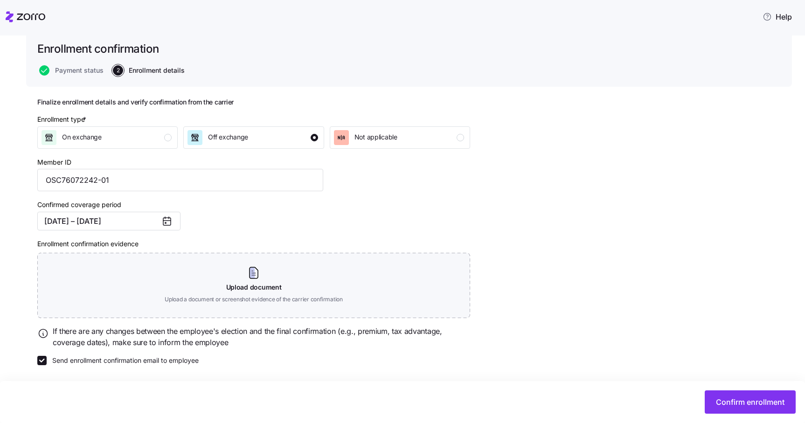
scroll to position [62, 0]
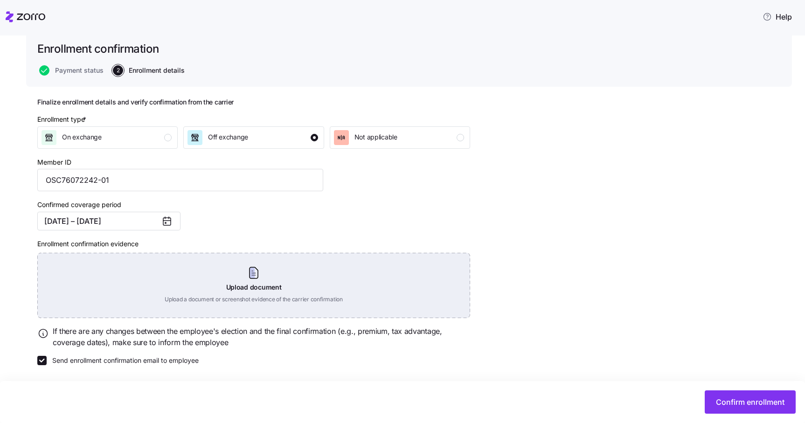
click at [250, 277] on div "Upload document Upload a document or screenshot evidence of the carrier confirm…" at bounding box center [253, 285] width 433 height 65
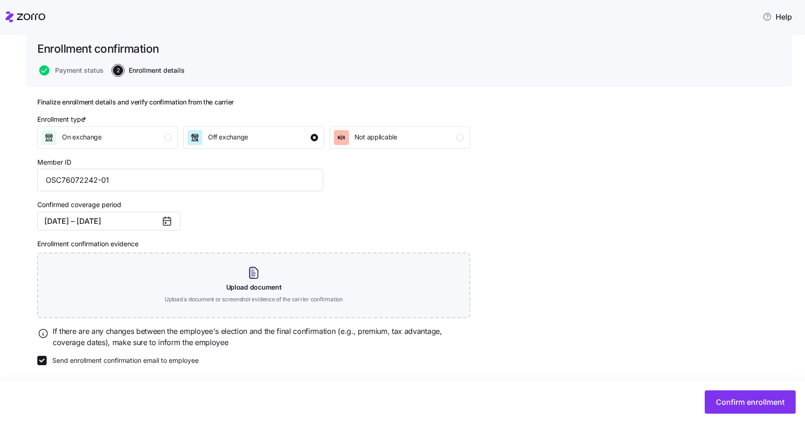
scroll to position [20, 0]
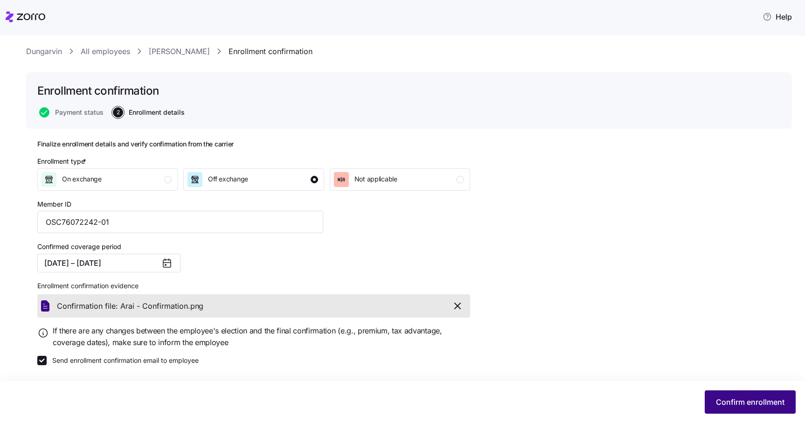
click at [723, 400] on span "Confirm enrollment" at bounding box center [750, 401] width 69 height 11
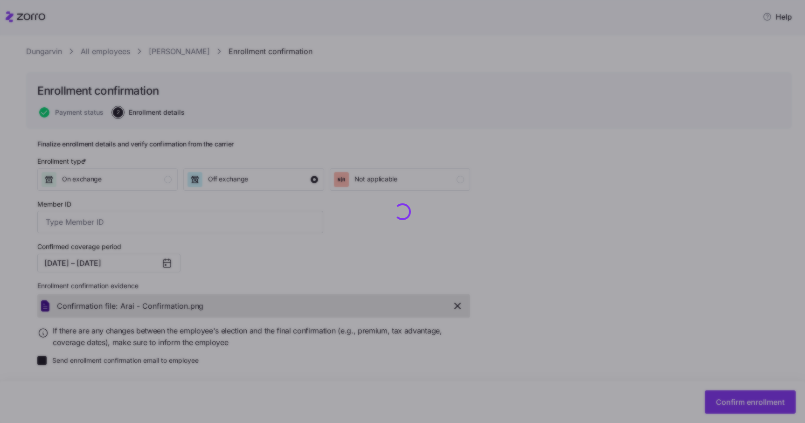
type input "OSC76072242-01"
checkbox input "false"
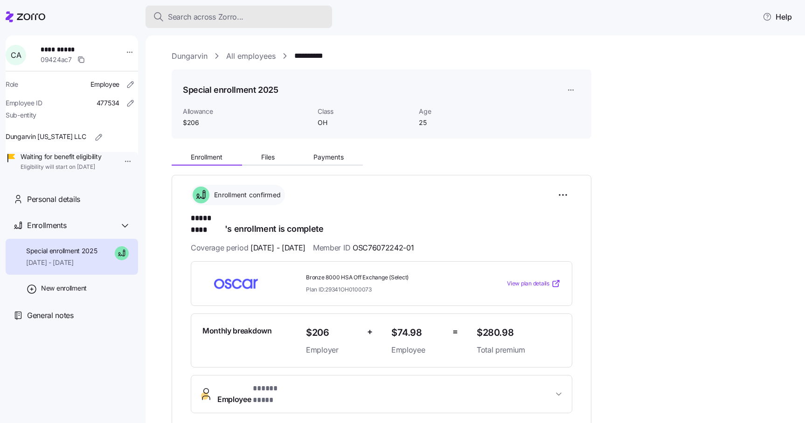
click at [197, 14] on span "Search across Zorro..." at bounding box center [206, 17] width 76 height 12
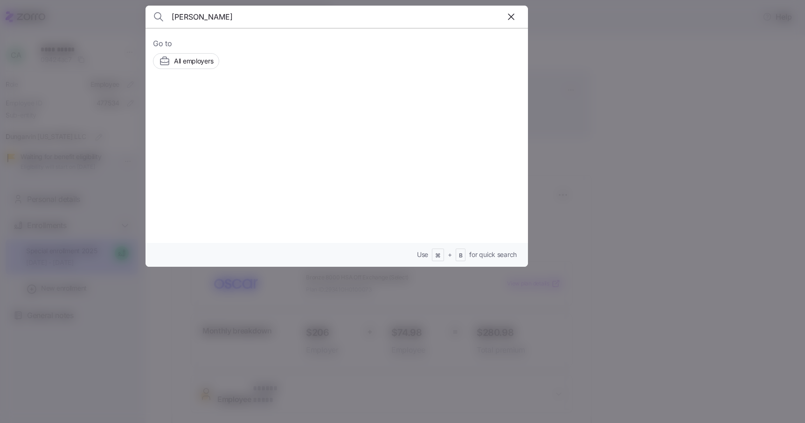
type input "Stephania Aleman"
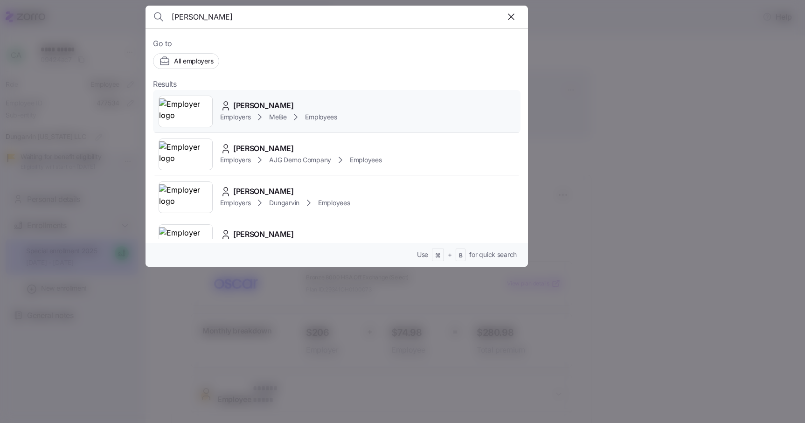
click at [283, 107] on span "Stephania Aleman Castro" at bounding box center [263, 106] width 61 height 12
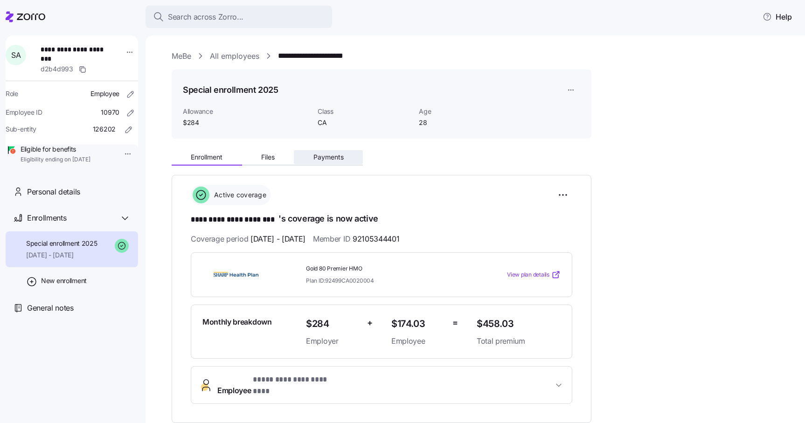
click at [335, 157] on span "Payments" at bounding box center [328, 157] width 30 height 7
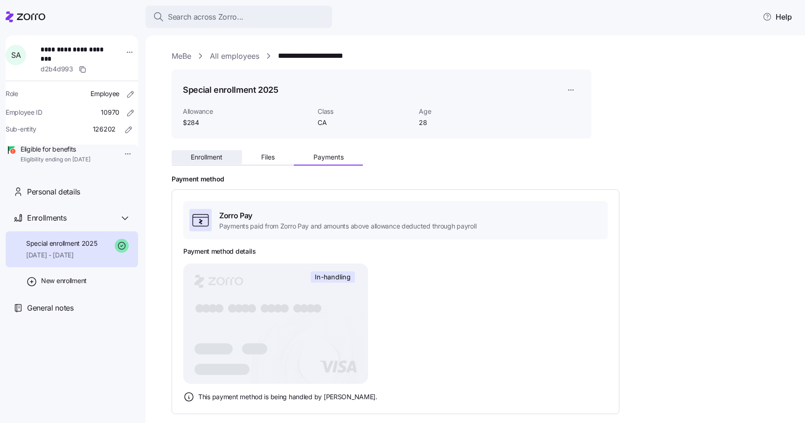
click at [206, 157] on span "Enrollment" at bounding box center [207, 157] width 32 height 7
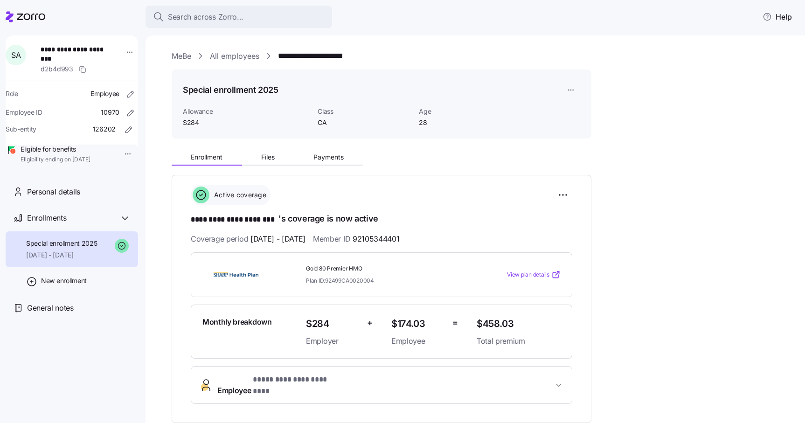
drag, startPoint x: 262, startPoint y: 277, endPoint x: 258, endPoint y: 281, distance: 6.0
